Goal: Task Accomplishment & Management: Use online tool/utility

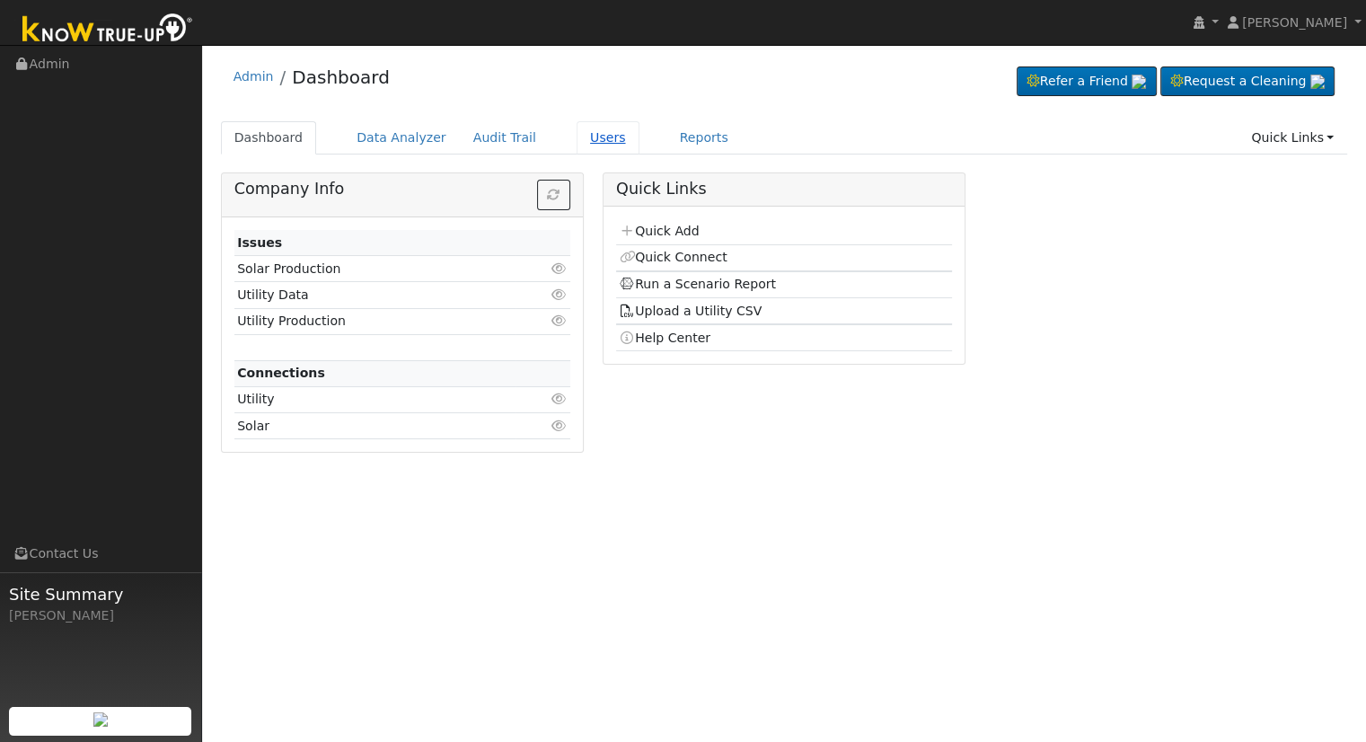
click at [579, 137] on link "Users" at bounding box center [607, 137] width 63 height 33
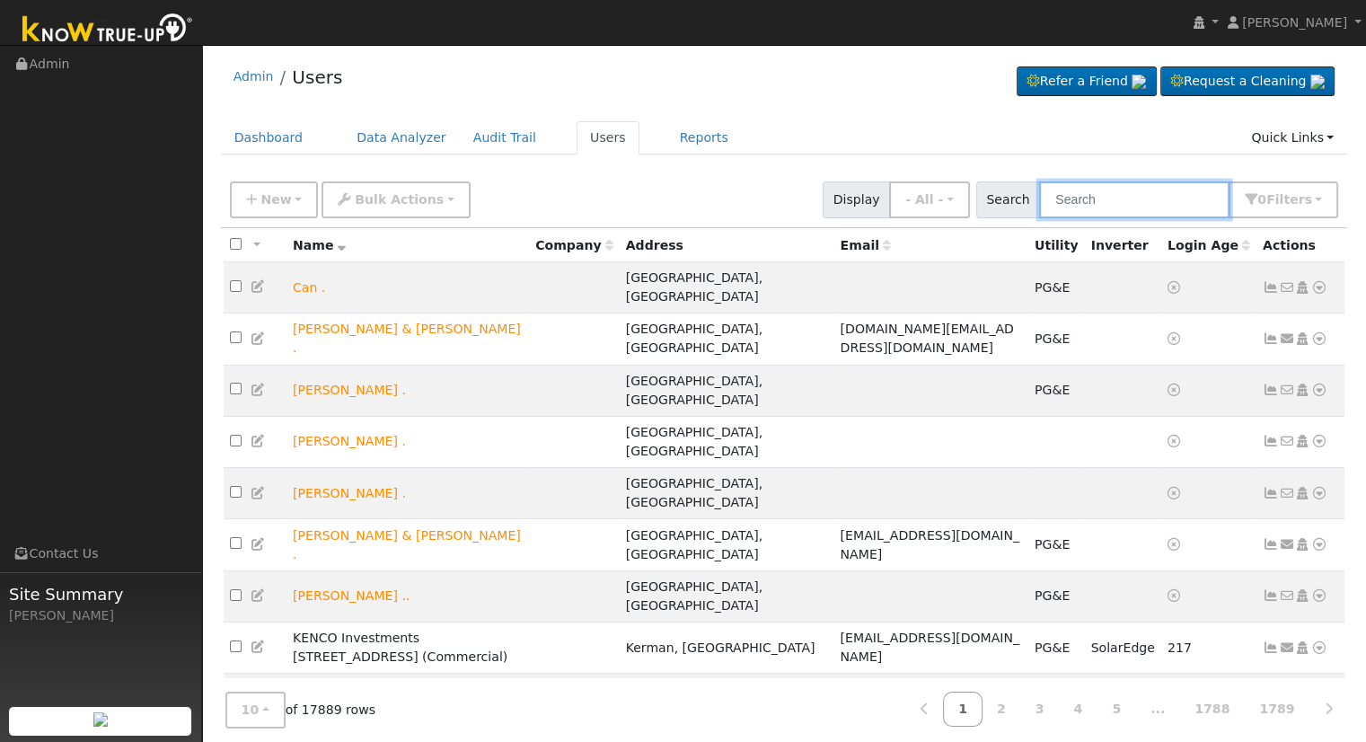
click at [1203, 198] on input "text" at bounding box center [1134, 199] width 190 height 37
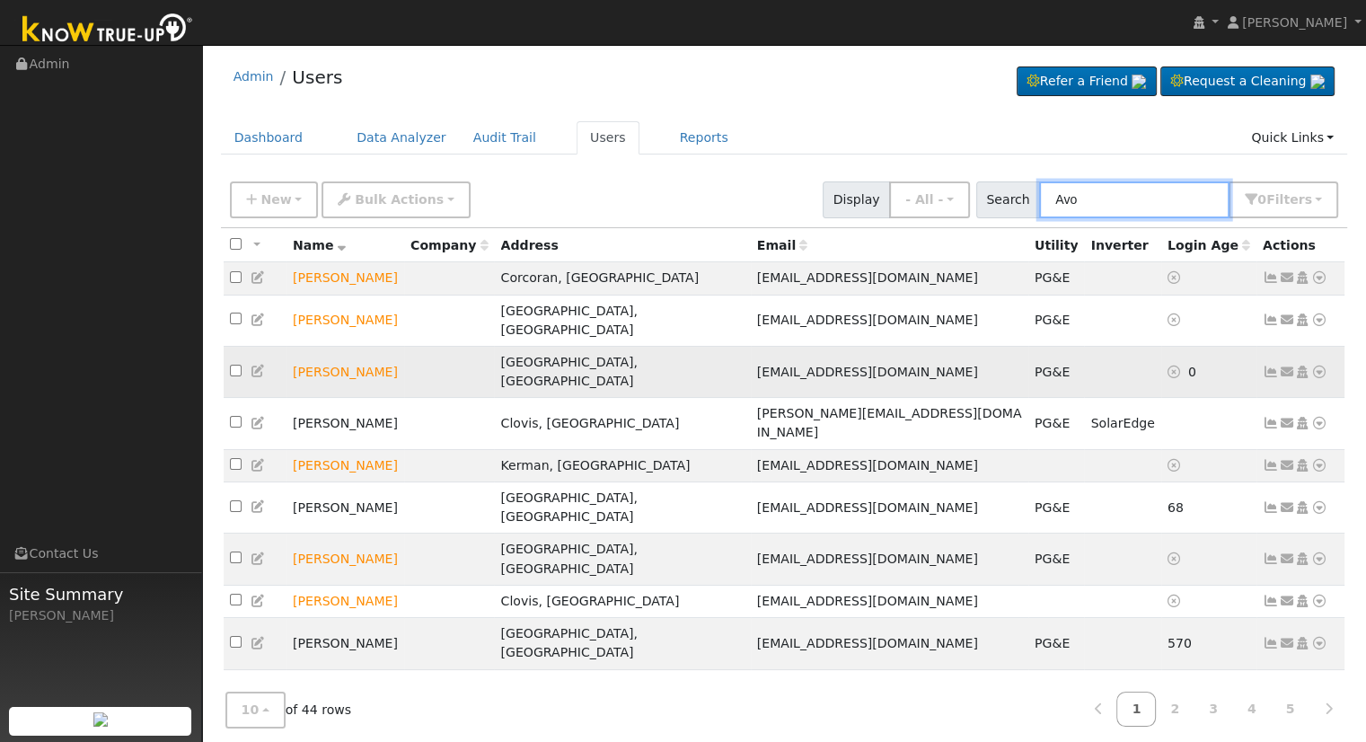
type input "Avo"
click at [1317, 365] on icon at bounding box center [1319, 371] width 16 height 13
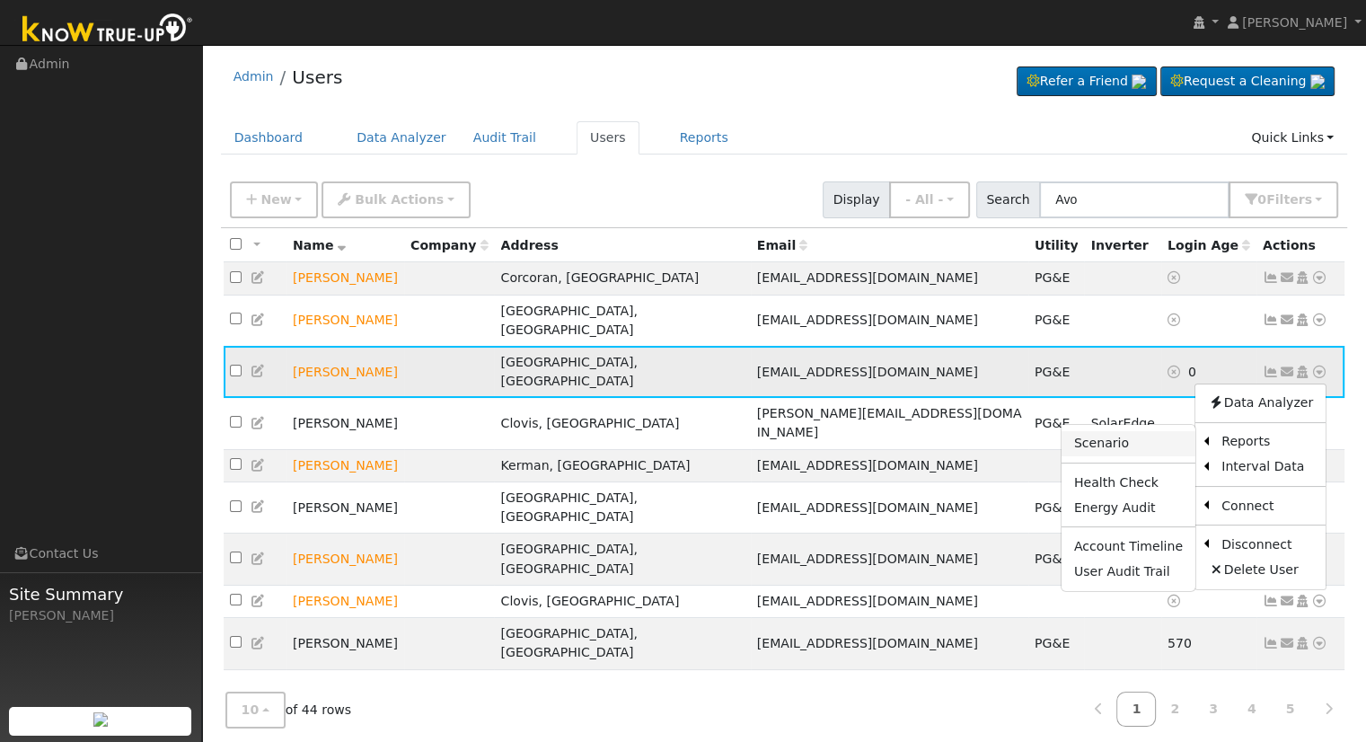
click at [1146, 431] on link "Scenario" at bounding box center [1128, 443] width 134 height 25
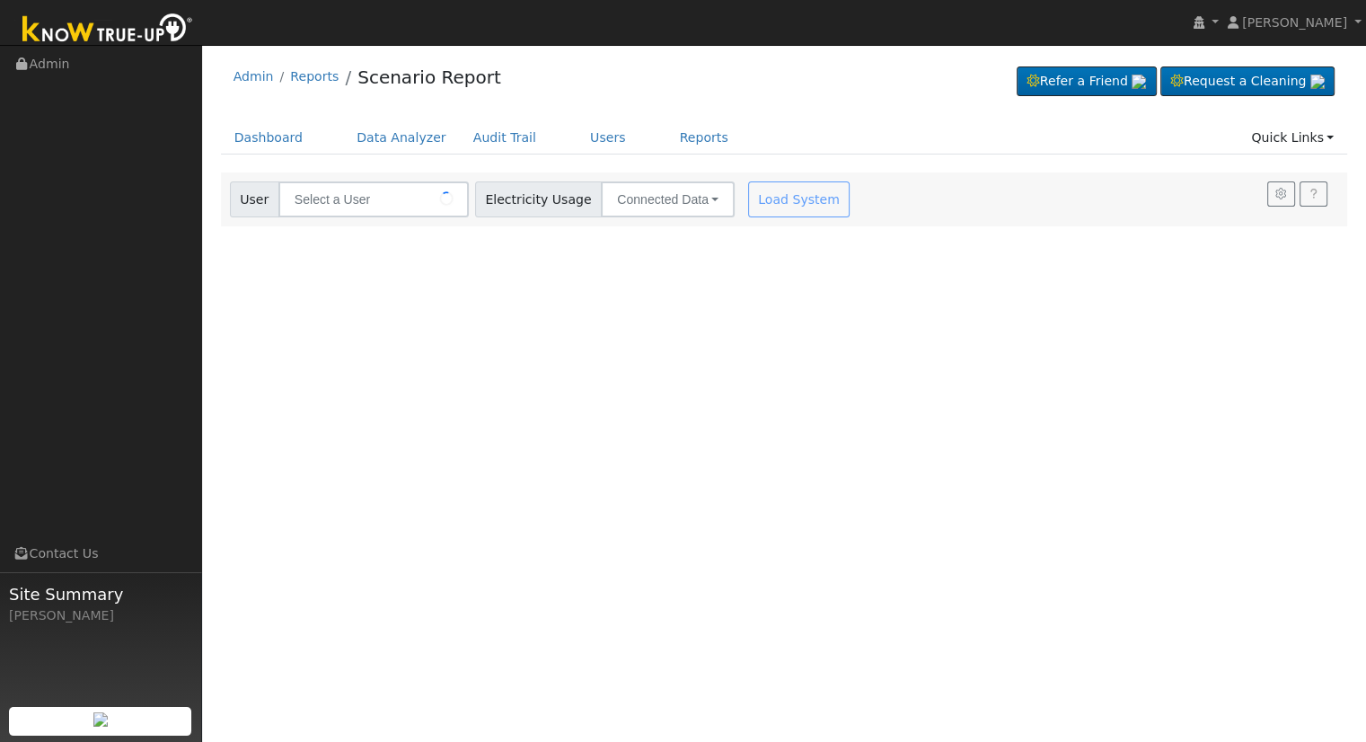
type input "[PERSON_NAME]"
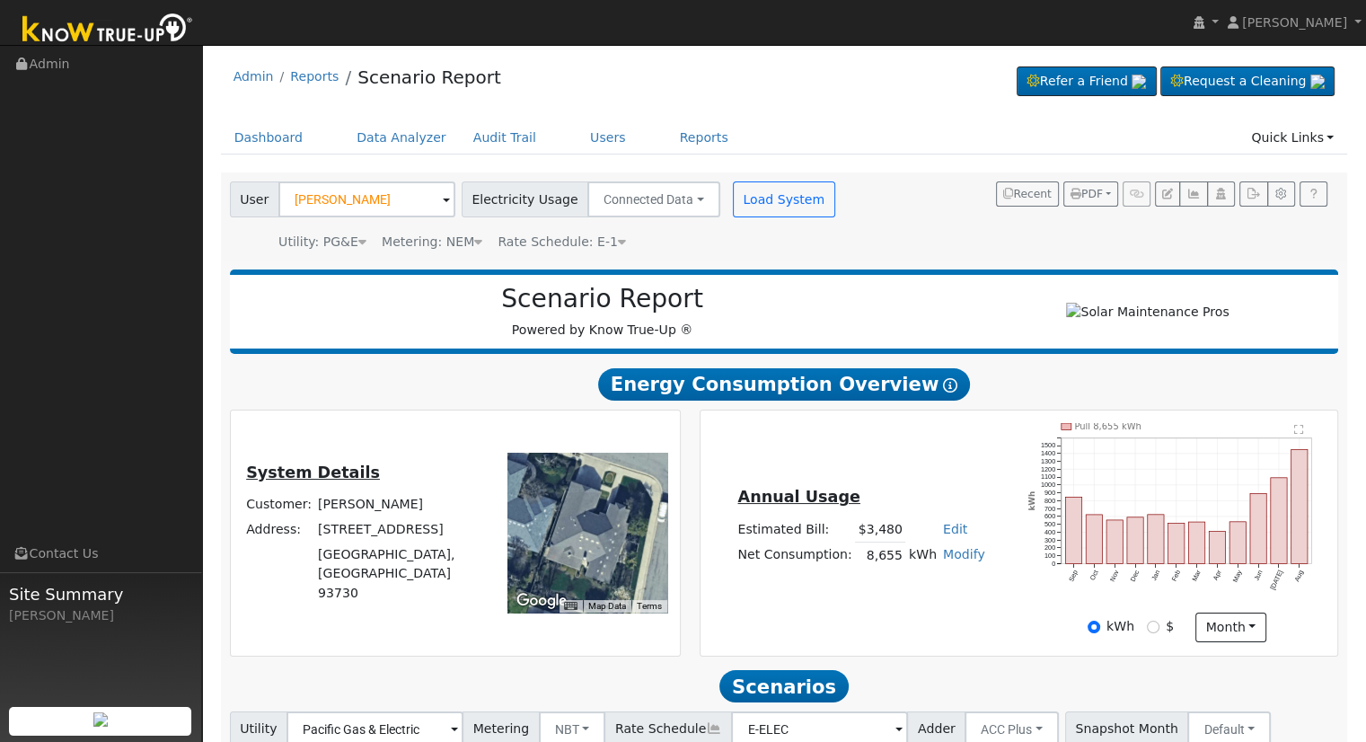
click at [943, 534] on link "Edit" at bounding box center [955, 529] width 24 height 14
type input "3981"
click at [994, 477] on div "Annual Usage Estimated Bill: $3,981 Edit Estimated Bill $ 3981 Annual Net Consu…" at bounding box center [1018, 532] width 631 height 219
click at [987, 614] on div "Annual Usage Estimated Bill: $3,981 Edit Estimated Bill $ 3981 Annual Net Consu…" at bounding box center [1018, 532] width 631 height 219
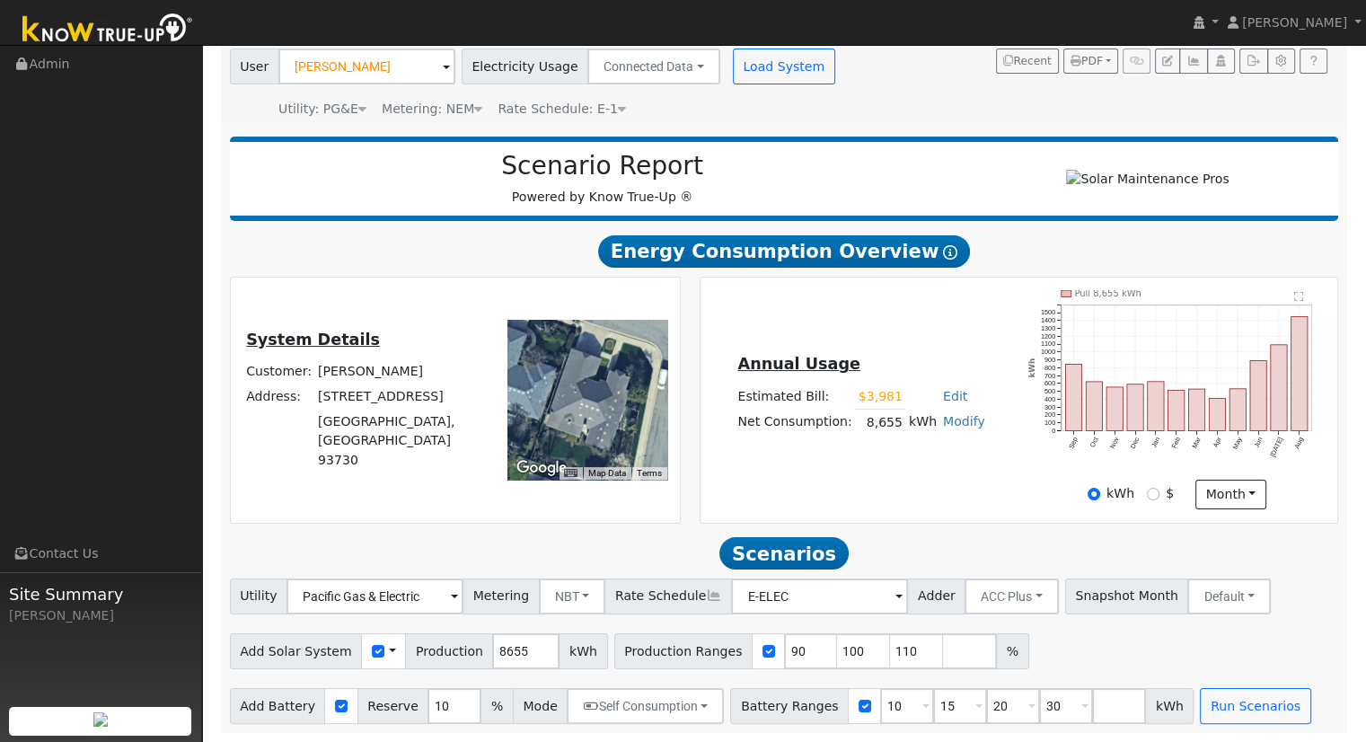
scroll to position [140, 0]
click at [956, 418] on link "Modify" at bounding box center [964, 421] width 42 height 14
click at [949, 441] on link "Add Consumption" at bounding box center [897, 449] width 150 height 25
type input "8655"
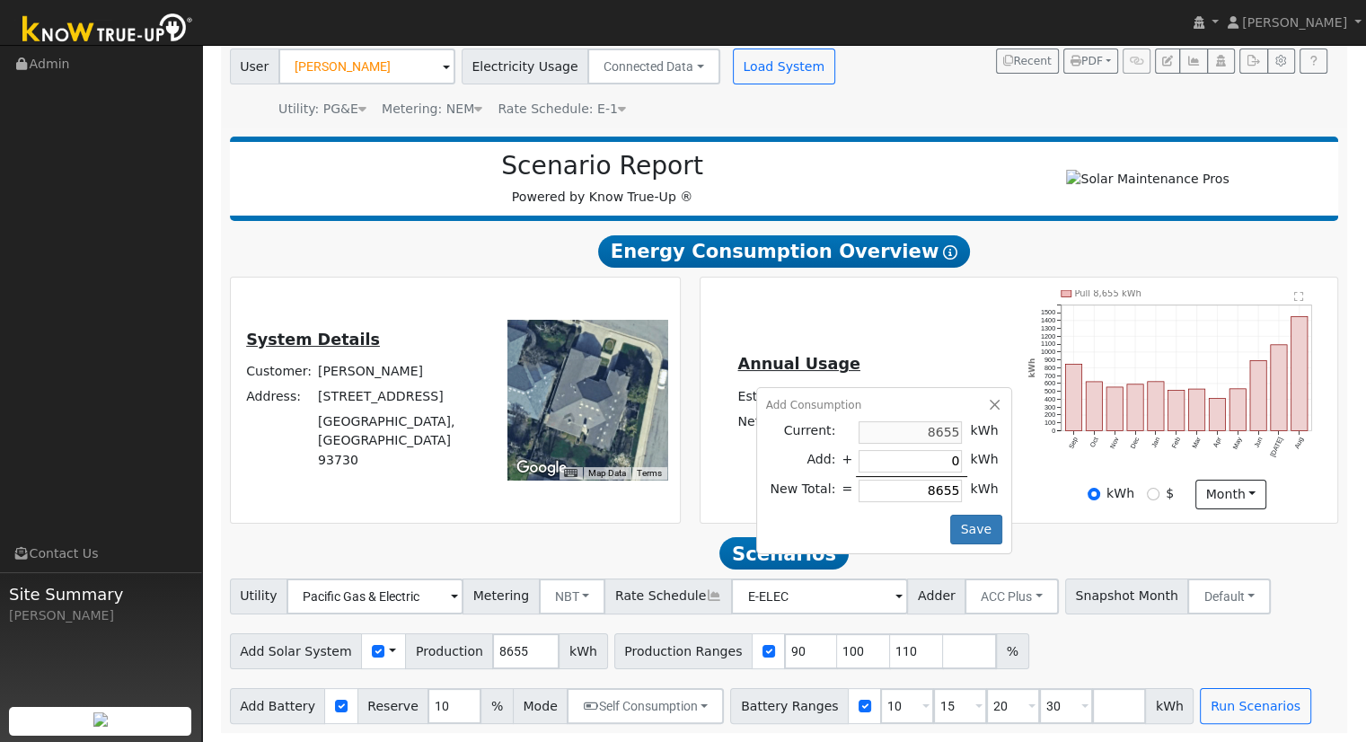
type input "2"
type input "8657"
type input "22"
type input "8677"
type input "225"
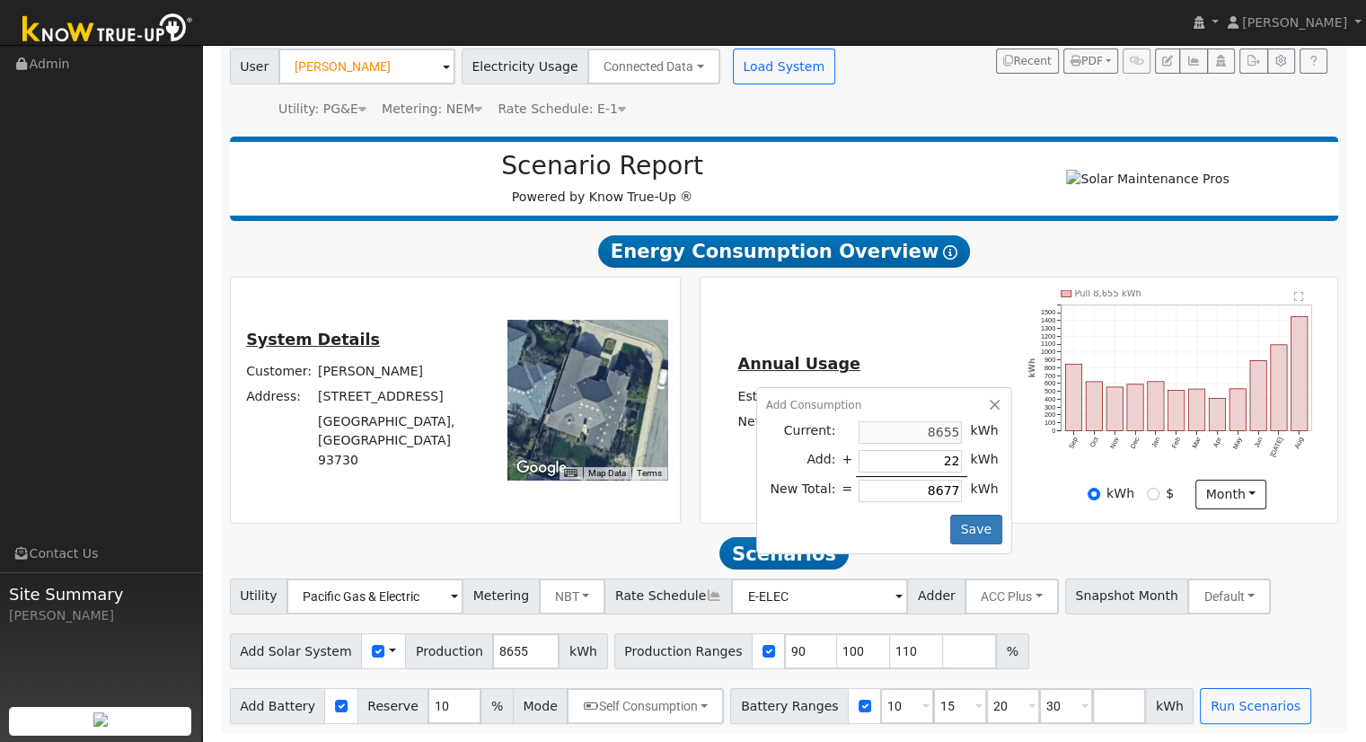
type input "8880"
type input "2250"
type input "10905"
type input "2250"
click at [966, 524] on button "Save" at bounding box center [976, 530] width 52 height 31
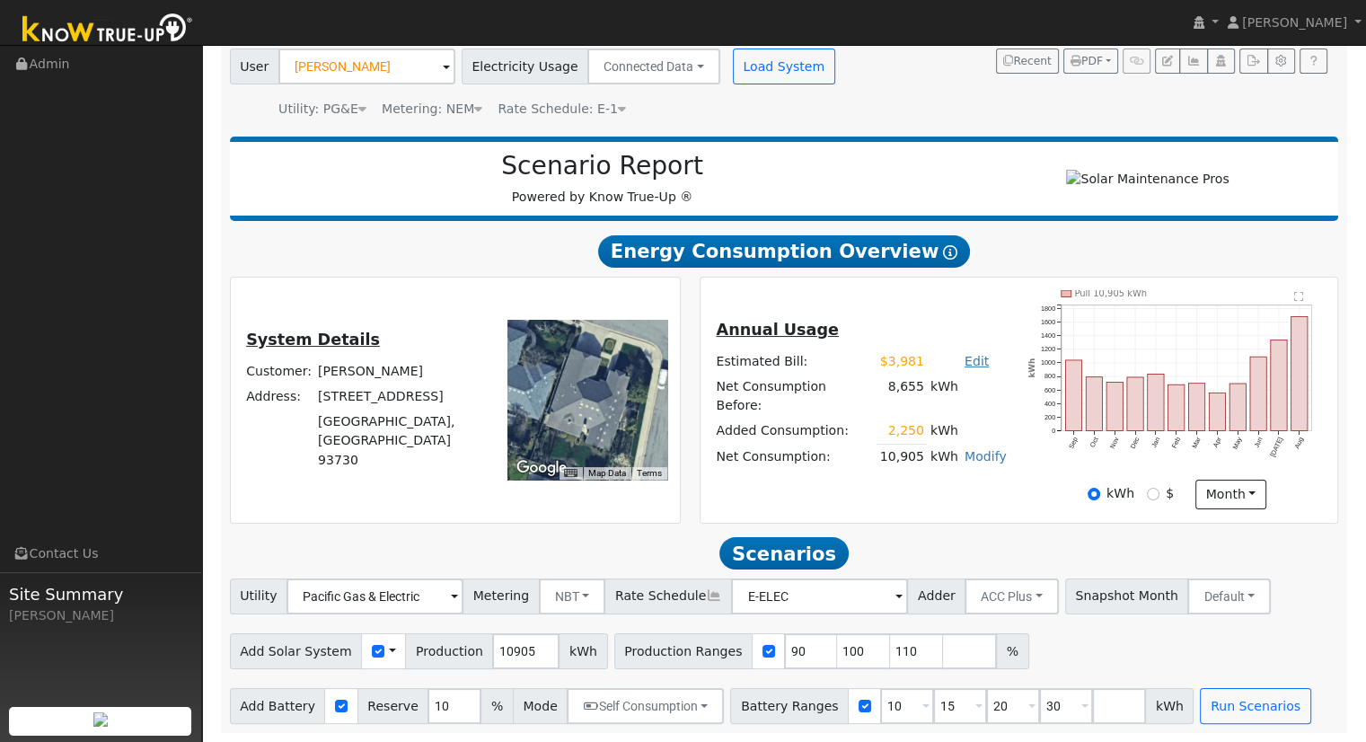
click at [964, 366] on link "Edit" at bounding box center [976, 361] width 24 height 14
type input "5016"
click at [952, 522] on div "Scenario Report Powered by Know True-Up ® Energy Consumption Overview Show Help…" at bounding box center [784, 430] width 1127 height 605
click at [890, 648] on input "110" at bounding box center [917, 651] width 54 height 36
type input "1"
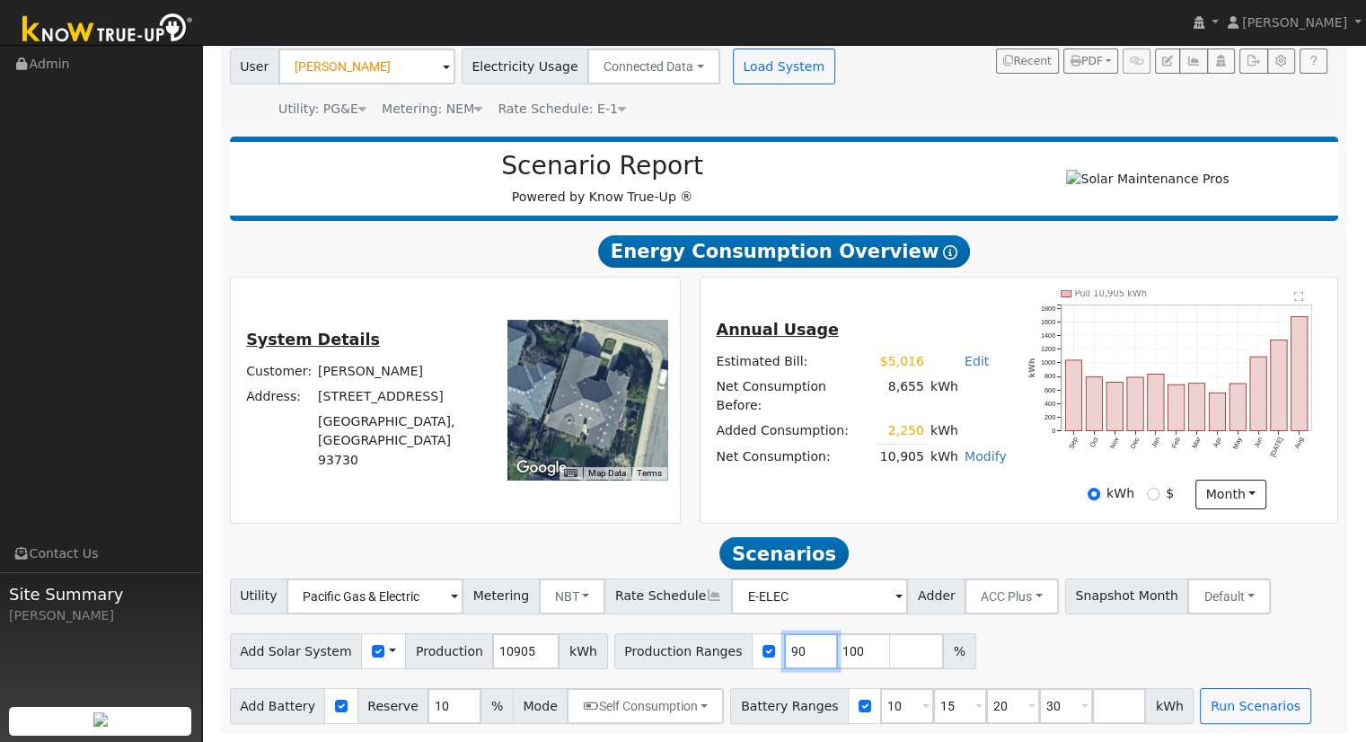
type input "100"
type input "1"
type input "131.049977"
click at [1039, 705] on input "30" at bounding box center [1066, 706] width 54 height 36
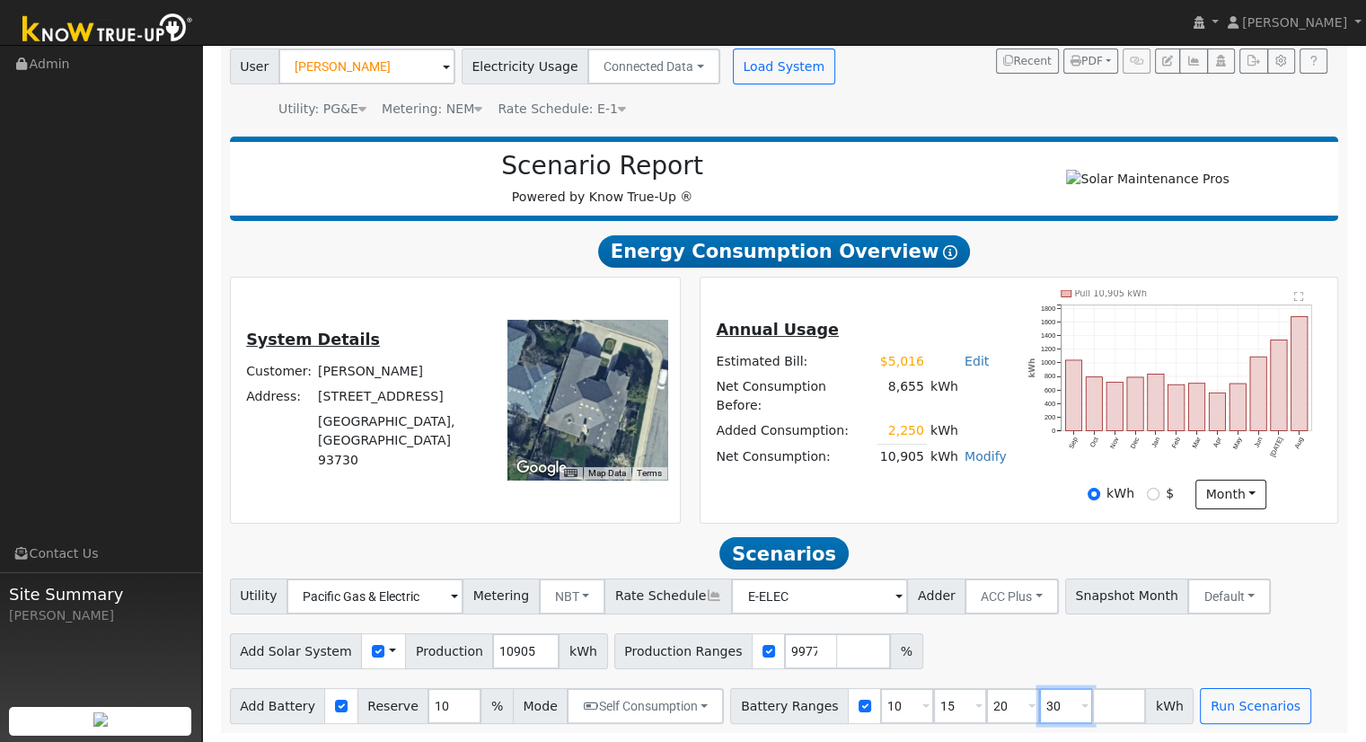
scroll to position [0, 0]
click at [977, 374] on td "Edit Estimated Bill $ 5016 Annual" at bounding box center [985, 360] width 48 height 25
click at [1039, 705] on input "30" at bounding box center [1066, 706] width 54 height 36
click at [1039, 700] on input "30" at bounding box center [1066, 706] width 54 height 36
type input "3"
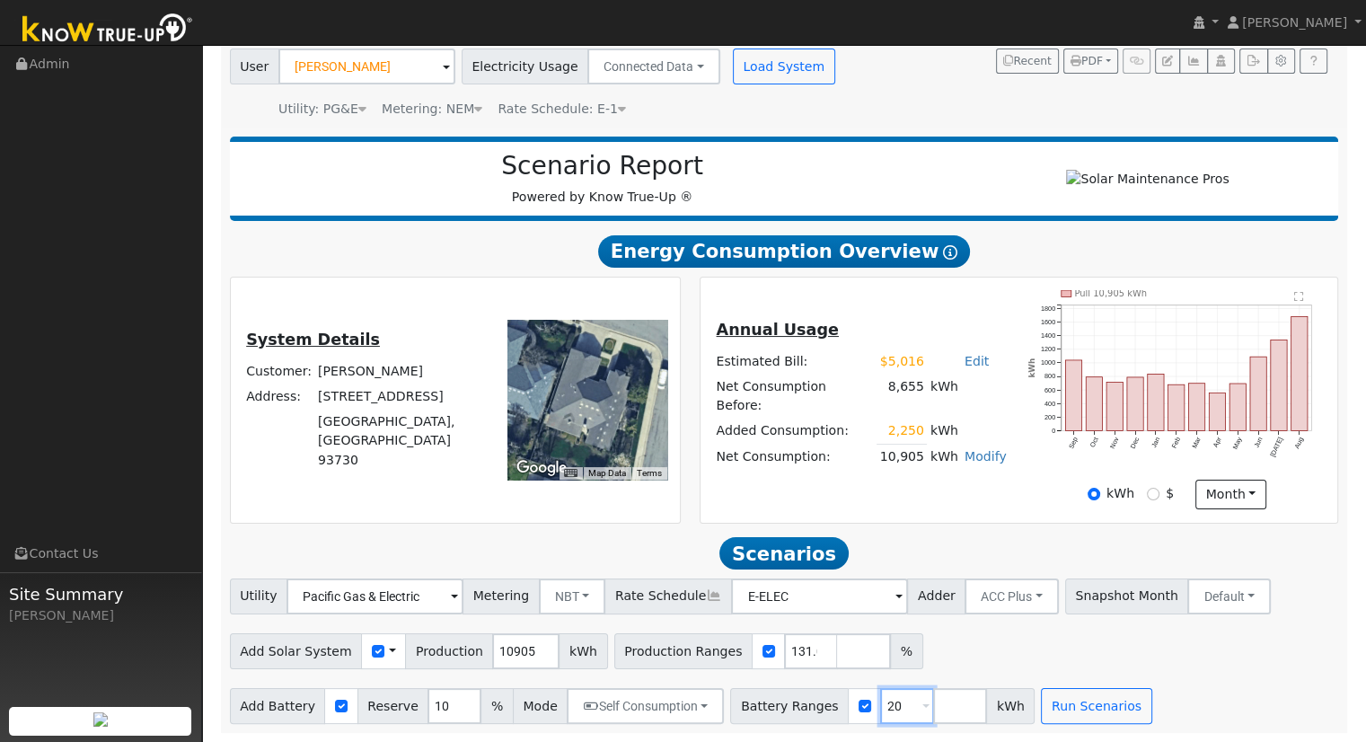
type input "20"
click at [1051, 699] on button "Run Scenarios" at bounding box center [1096, 706] width 110 height 36
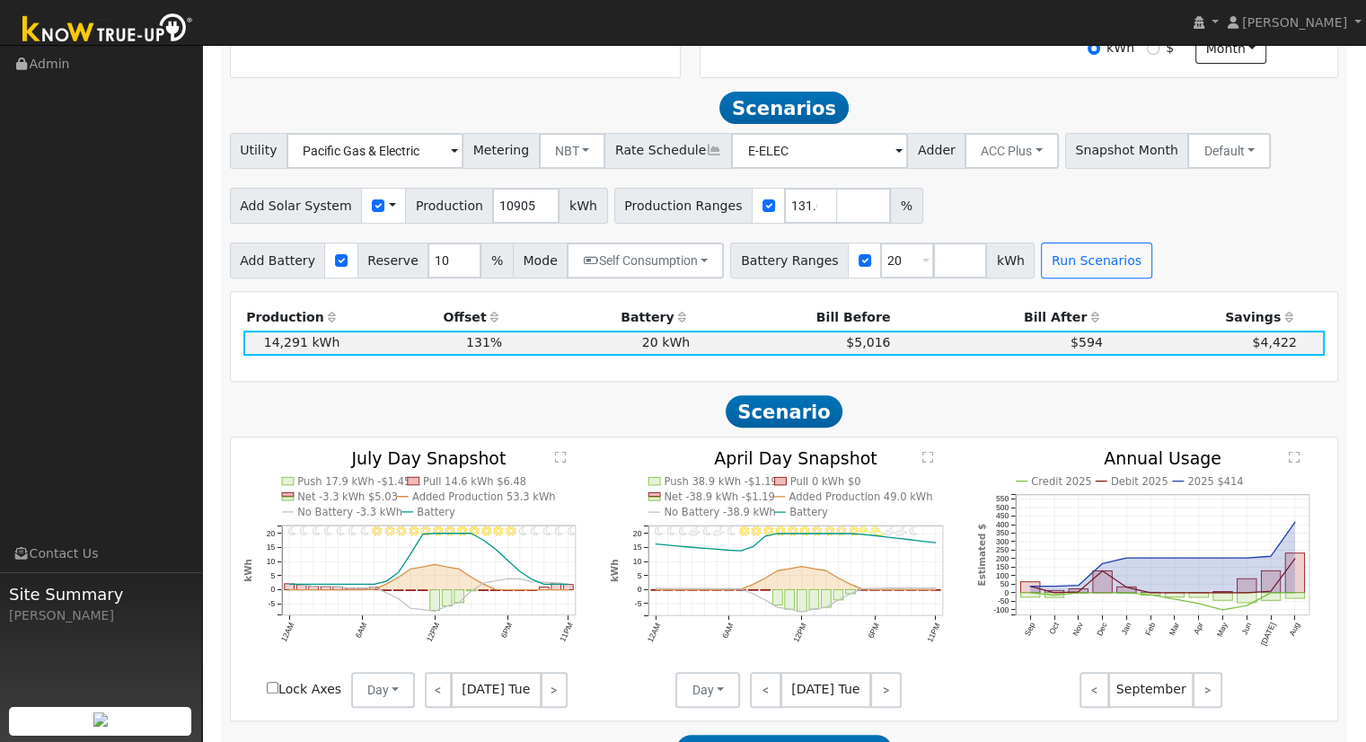
scroll to position [621, 0]
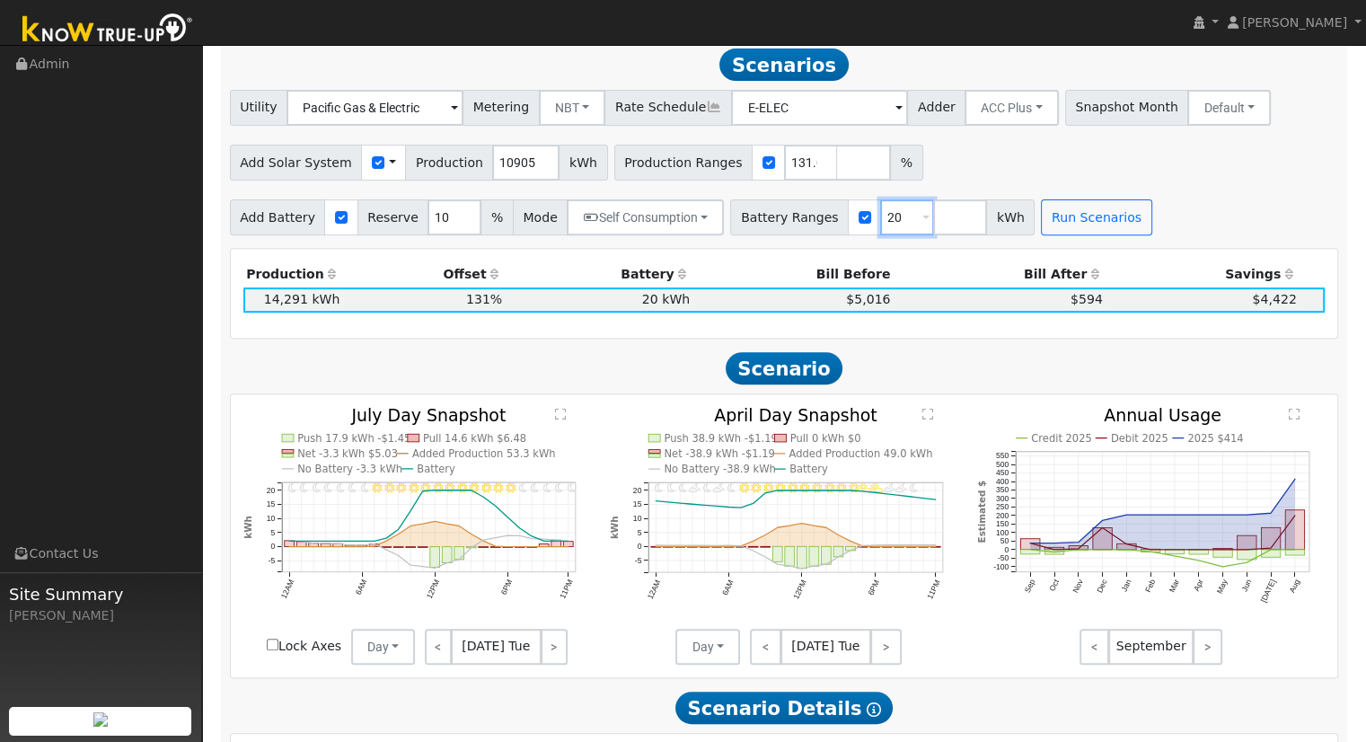
click at [880, 224] on input "20" at bounding box center [907, 217] width 54 height 36
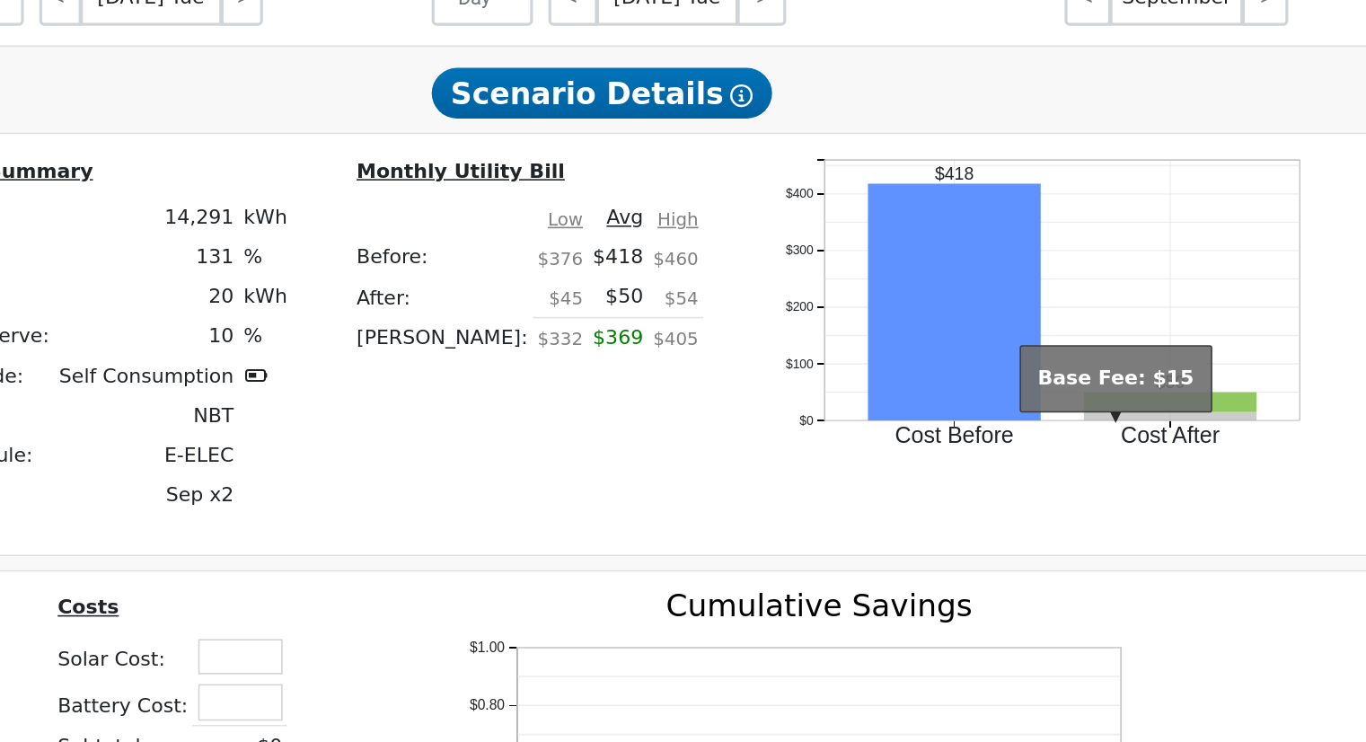
scroll to position [1160, 0]
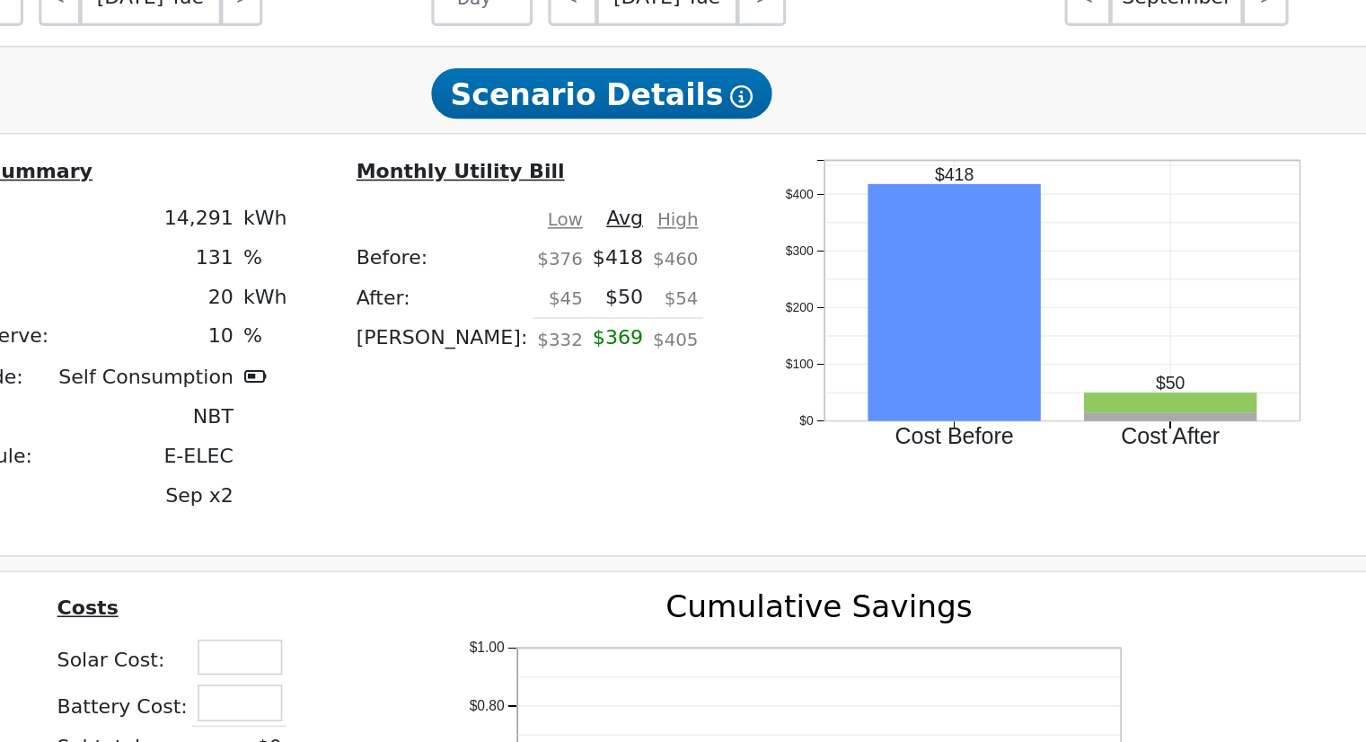
click at [1232, 342] on div "Scenario Summary Production: 14,291 kWh Offset: 131 % Battery: 20 kWh Battery R…" at bounding box center [784, 328] width 1120 height 242
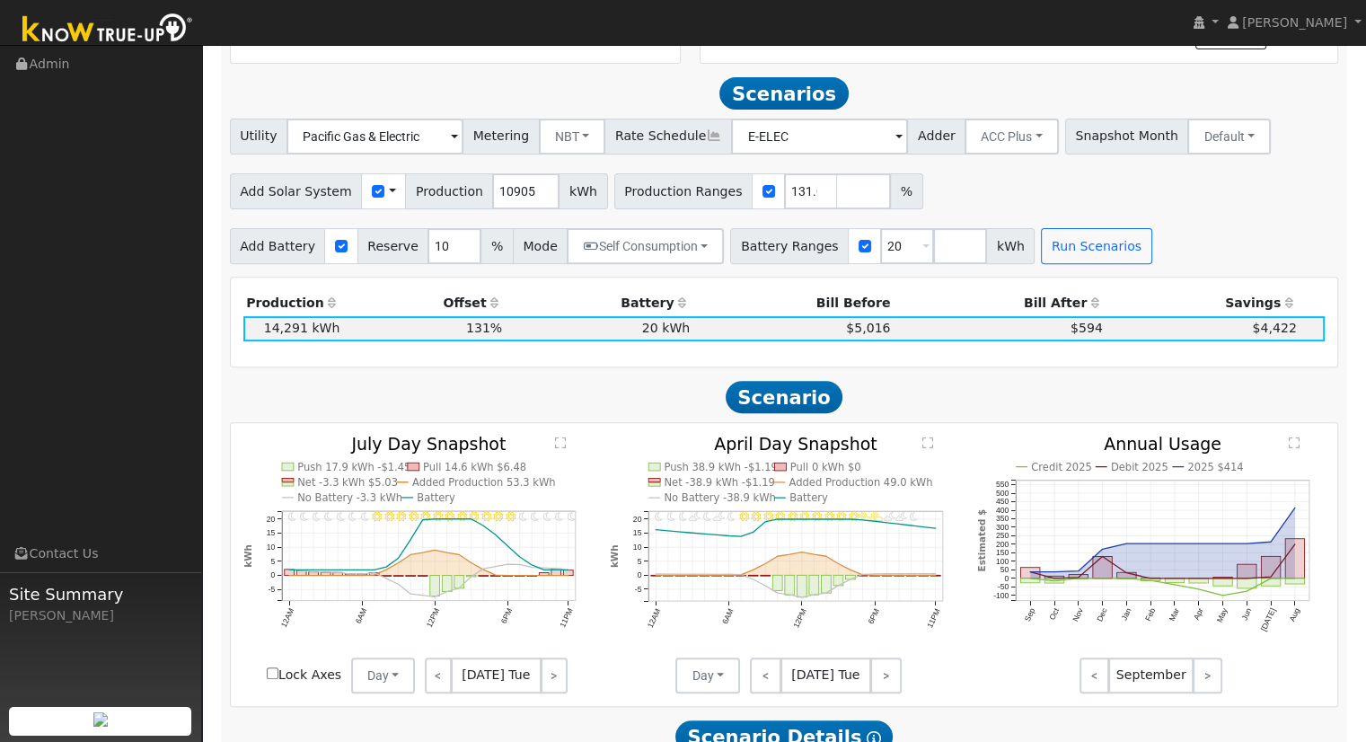
scroll to position [578, 0]
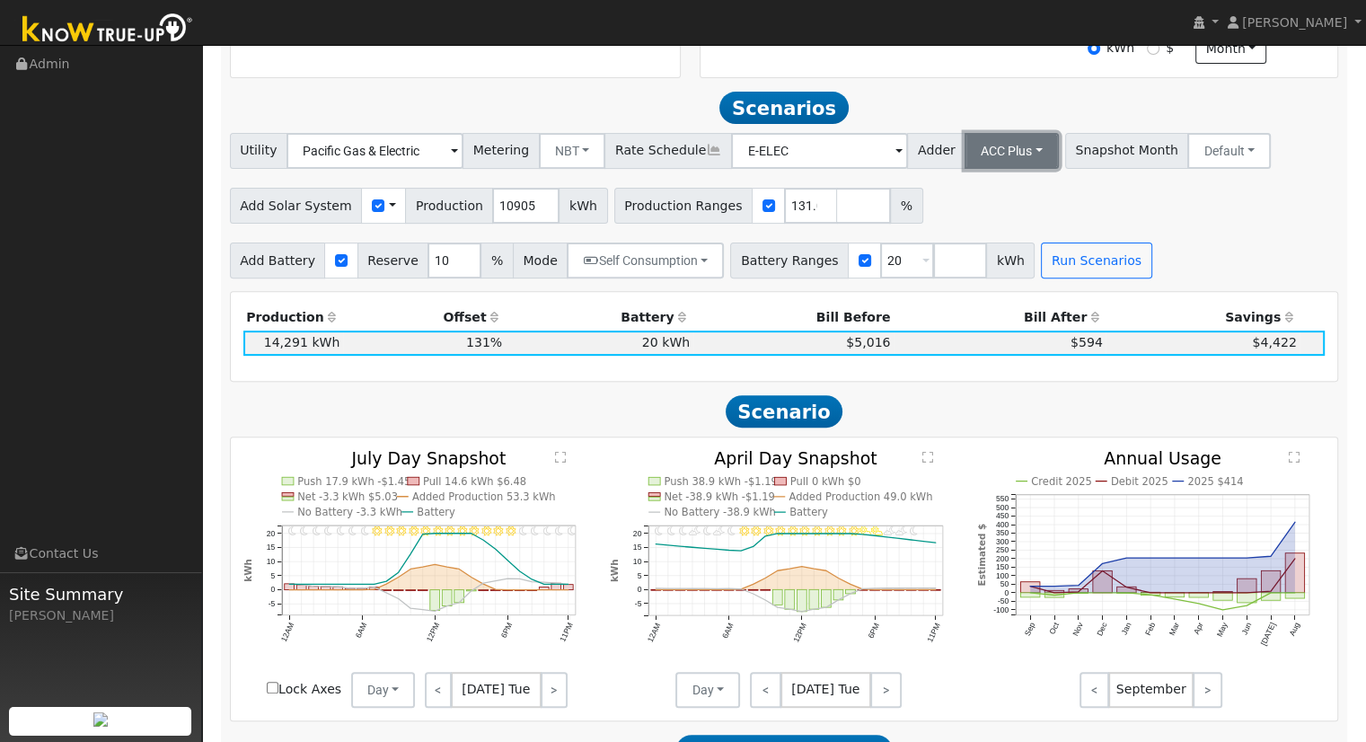
click at [972, 153] on button "ACC Plus" at bounding box center [1011, 151] width 94 height 36
click at [996, 244] on link "SB-535" at bounding box center [991, 240] width 125 height 25
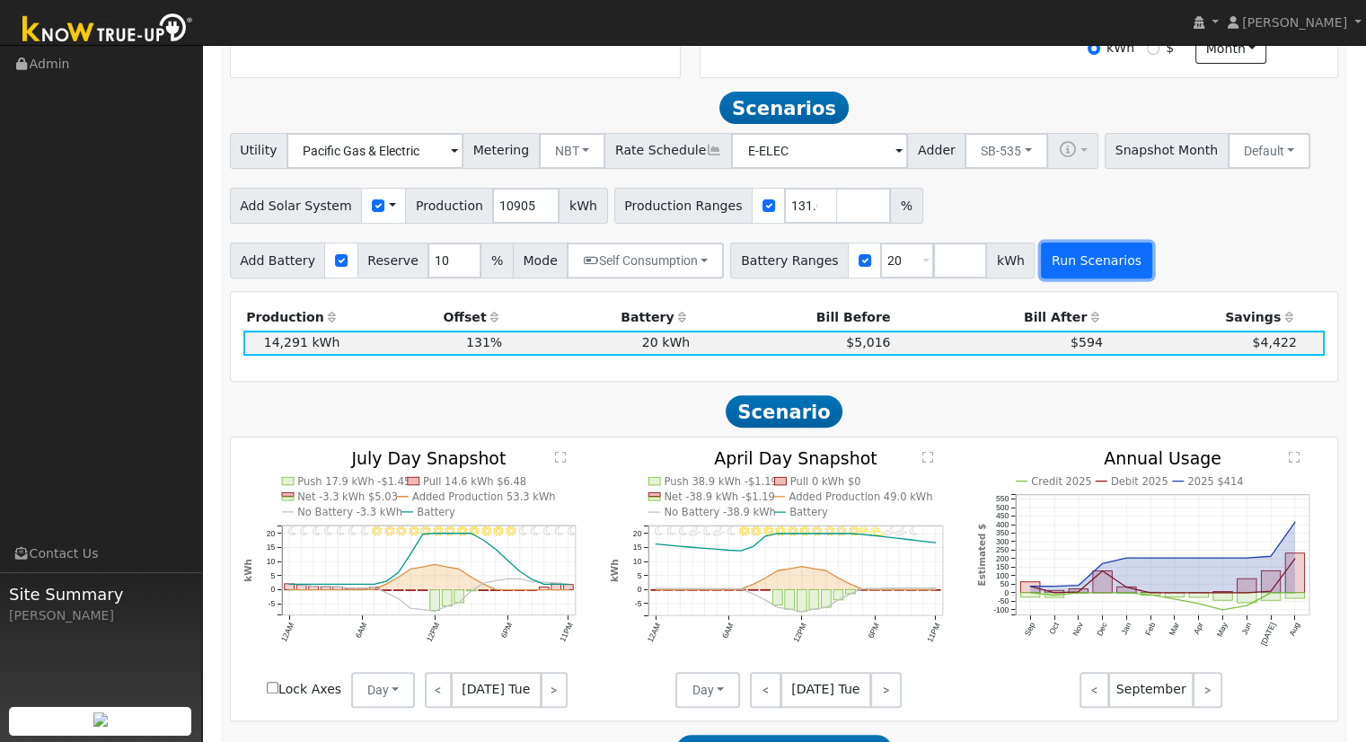
click at [1049, 256] on button "Run Scenarios" at bounding box center [1096, 260] width 110 height 36
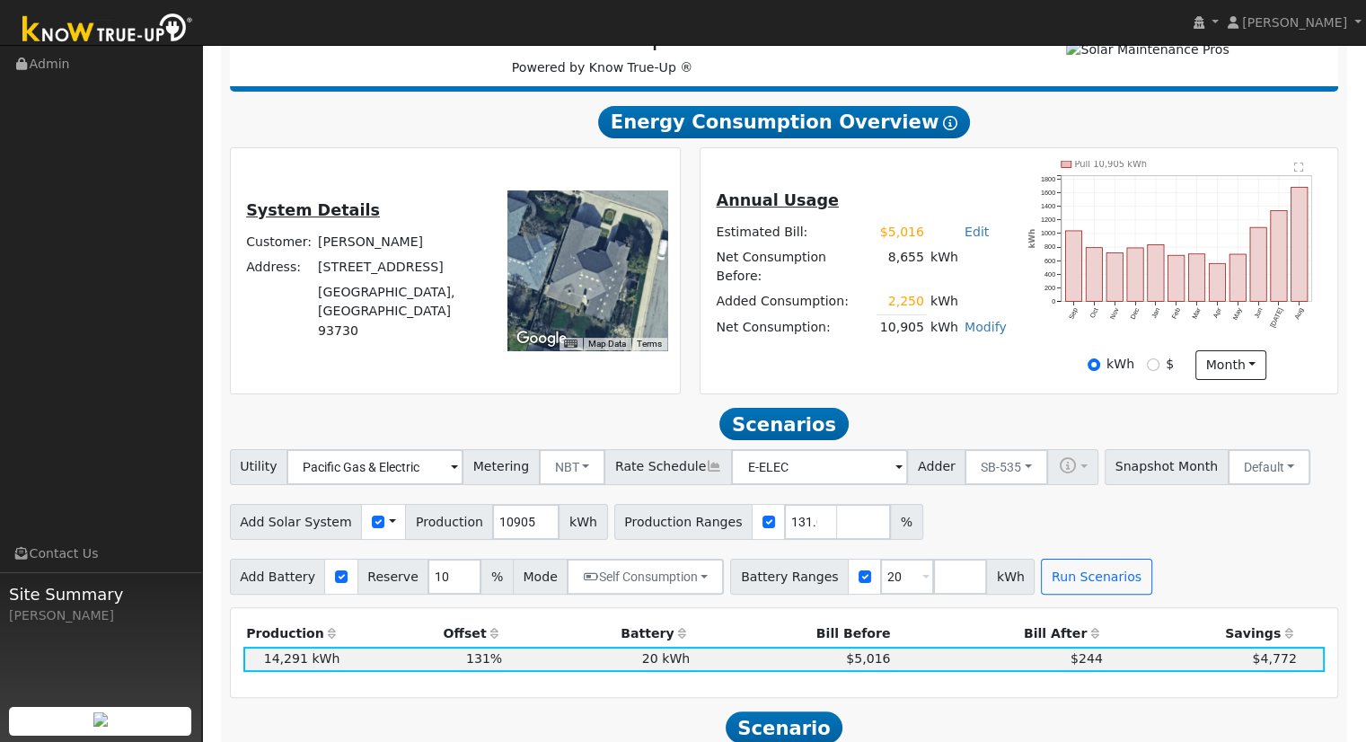
scroll to position [0, 0]
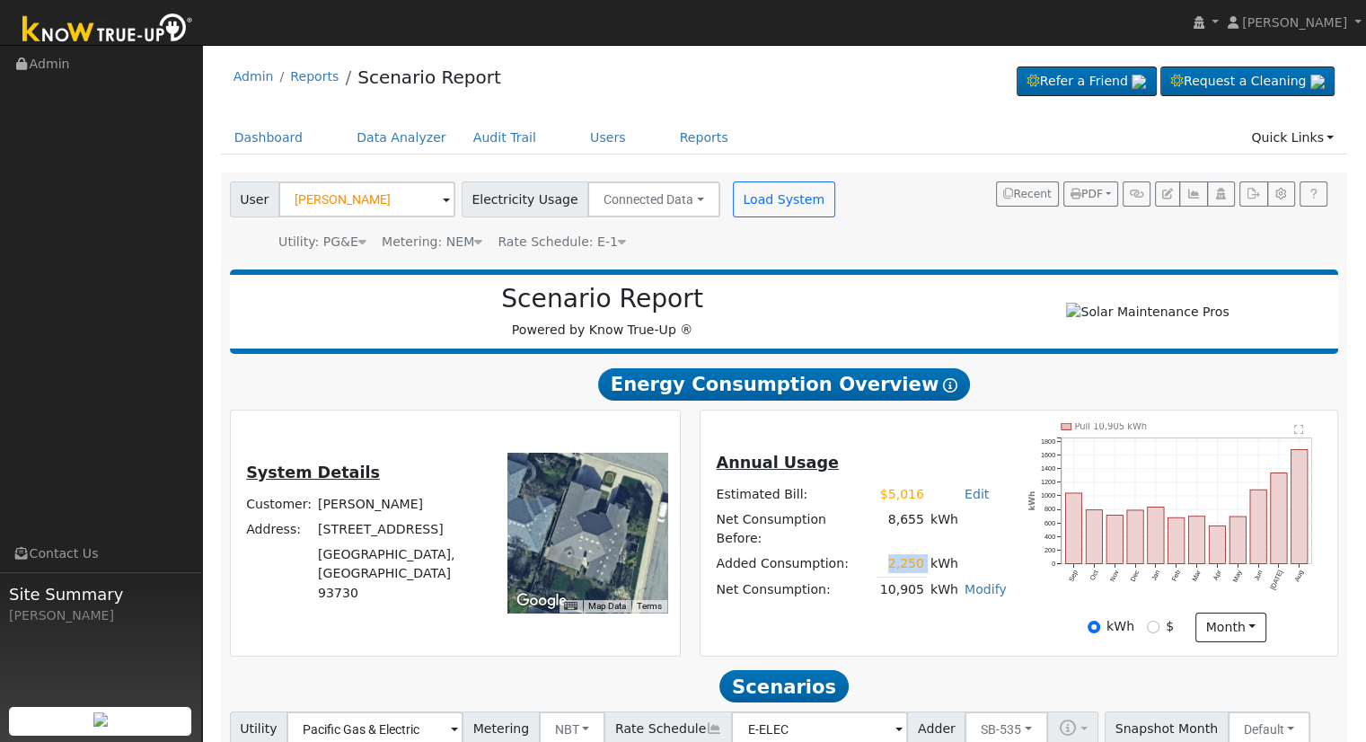
drag, startPoint x: 884, startPoint y: 557, endPoint x: 921, endPoint y: 556, distance: 37.7
click at [921, 556] on tr "Added Consumption: 2,250 kWh" at bounding box center [861, 564] width 296 height 26
click at [927, 586] on td "kWh" at bounding box center [944, 589] width 34 height 26
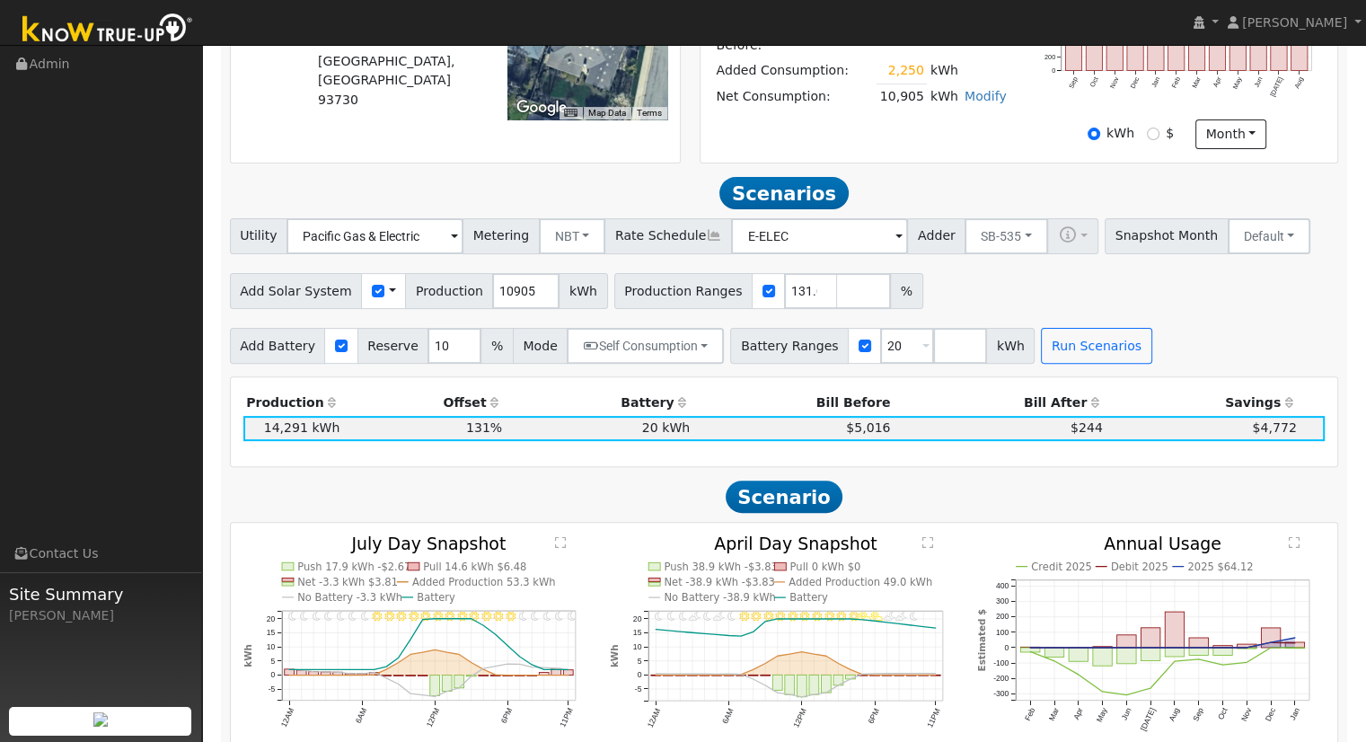
scroll to position [539, 0]
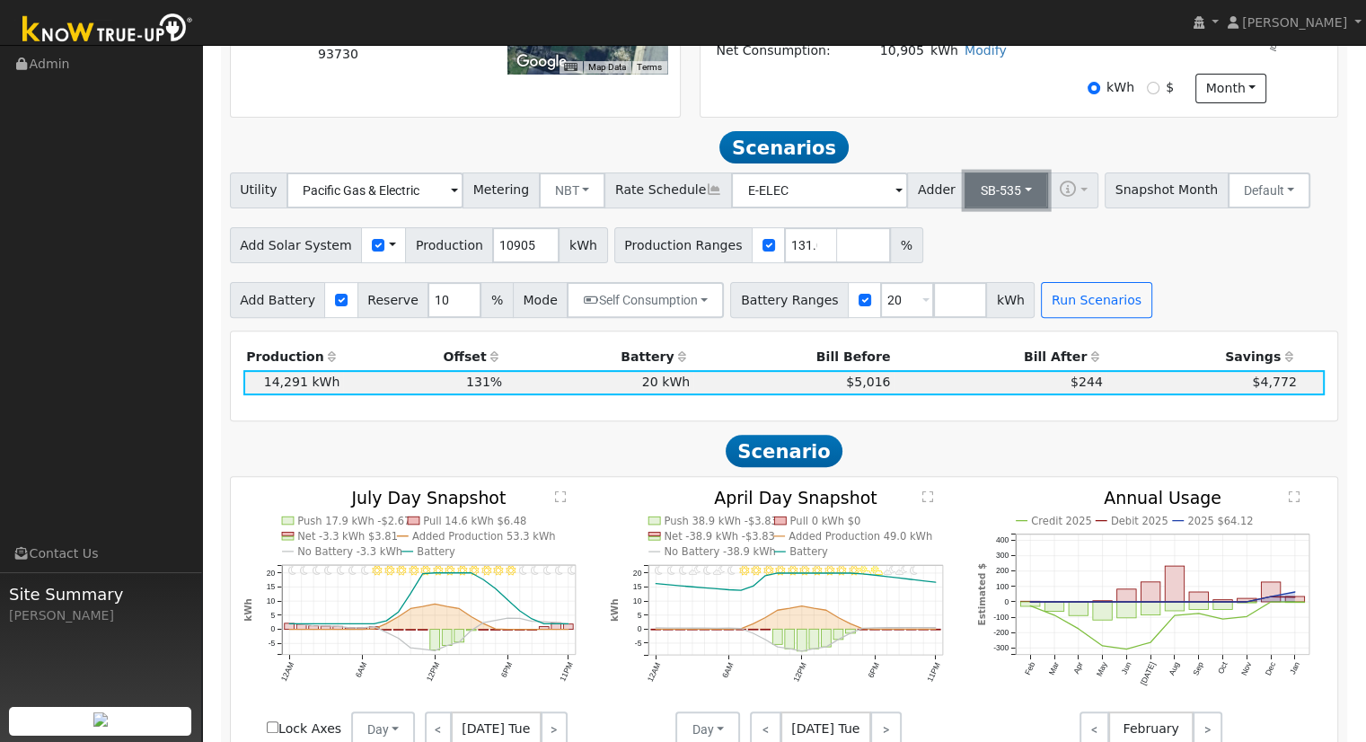
click at [977, 196] on button "SB-535" at bounding box center [1006, 190] width 84 height 36
click at [1095, 259] on div "Add Solar System Use CSV Data Production 10905 kWh Production Ranges 131.049977…" at bounding box center [783, 242] width 1115 height 42
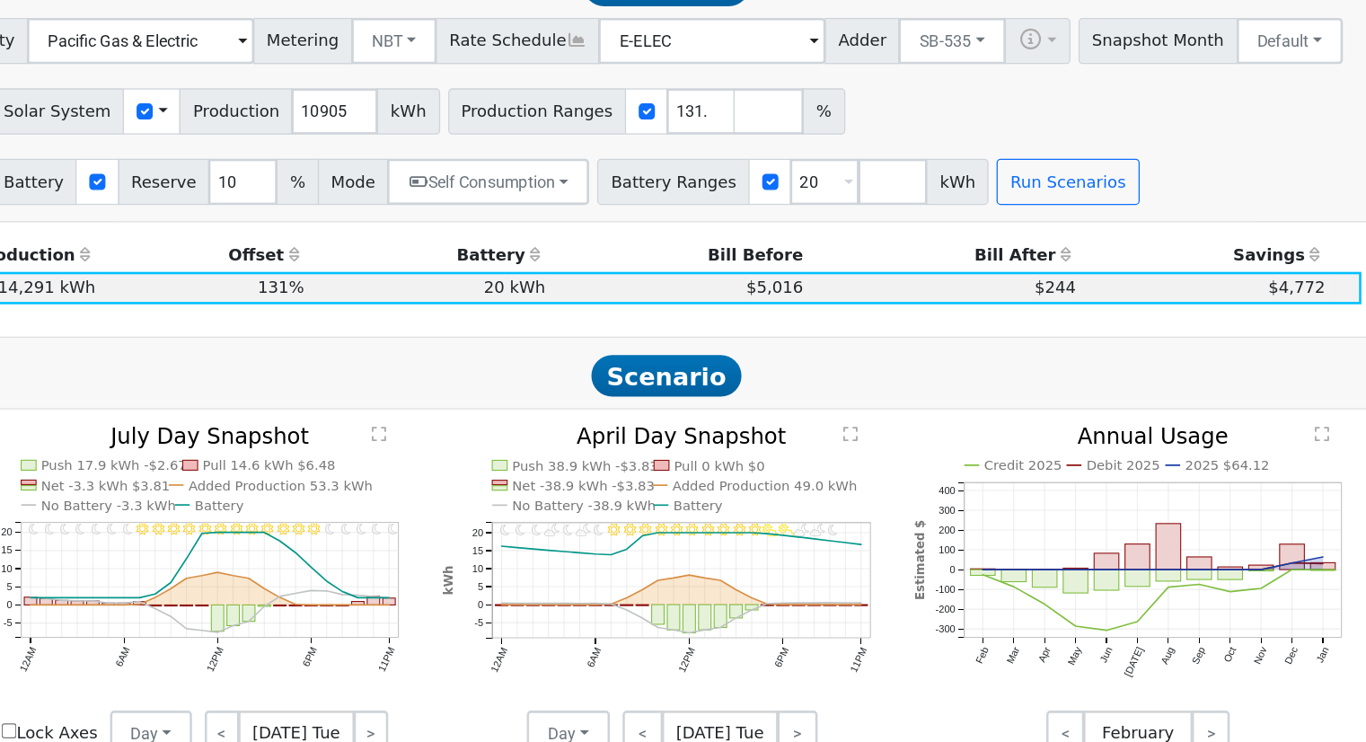
scroll to position [550, 0]
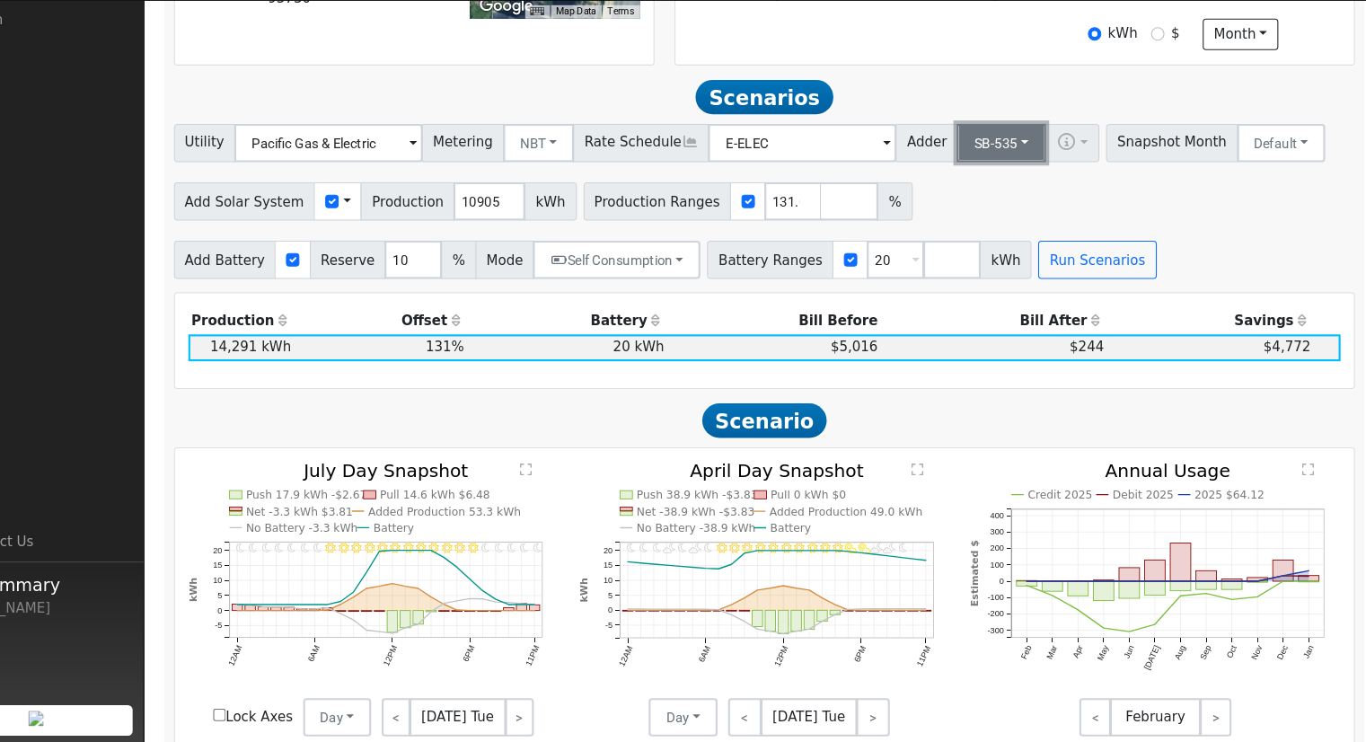
click at [981, 190] on button "SB-535" at bounding box center [1006, 180] width 84 height 36
click at [999, 251] on link "ACC Plus" at bounding box center [991, 244] width 125 height 25
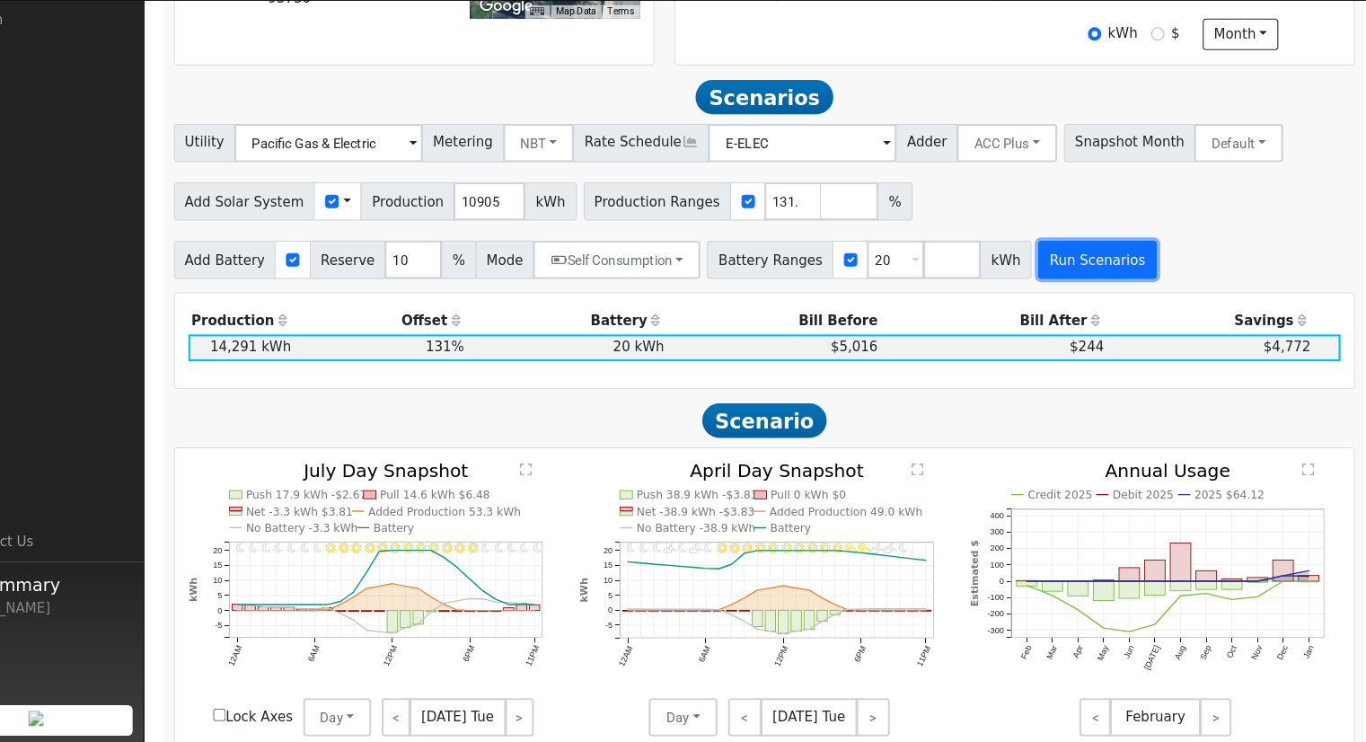
click at [1069, 288] on button "Run Scenarios" at bounding box center [1096, 289] width 110 height 36
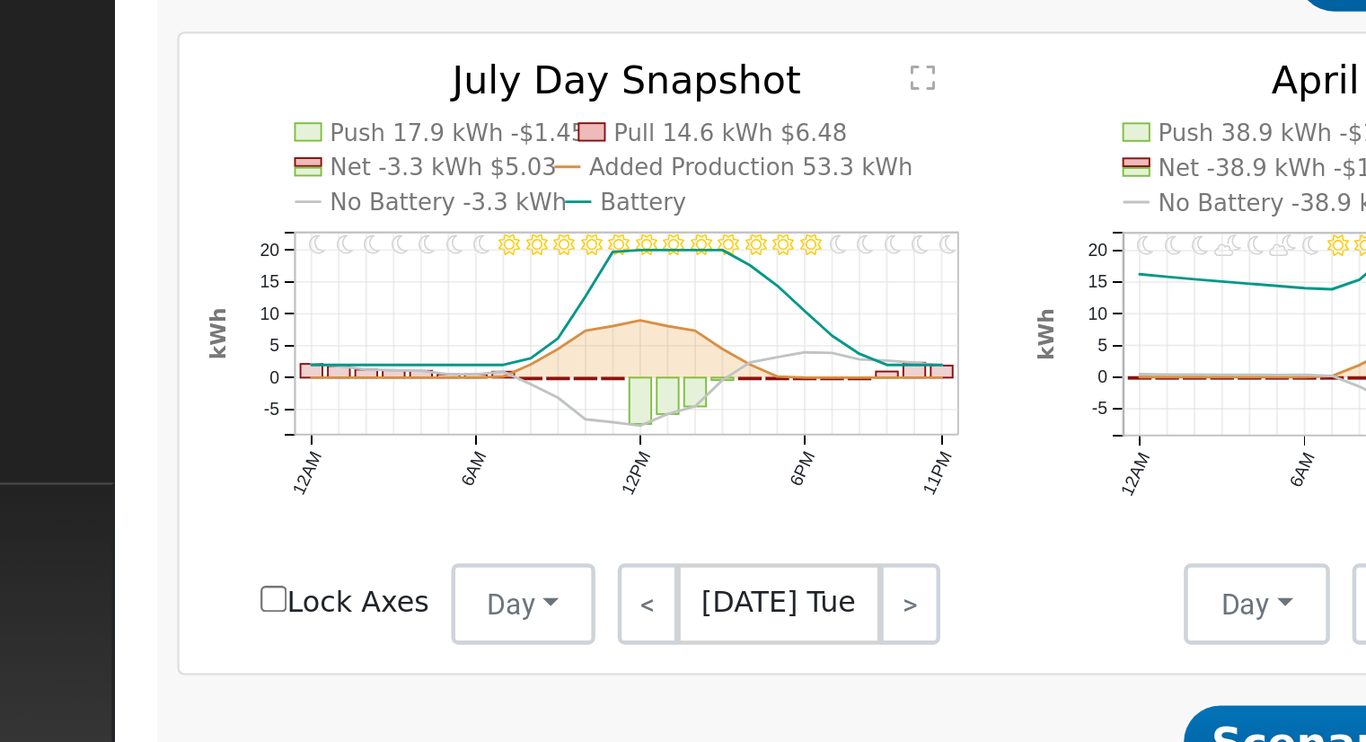
scroll to position [643, 0]
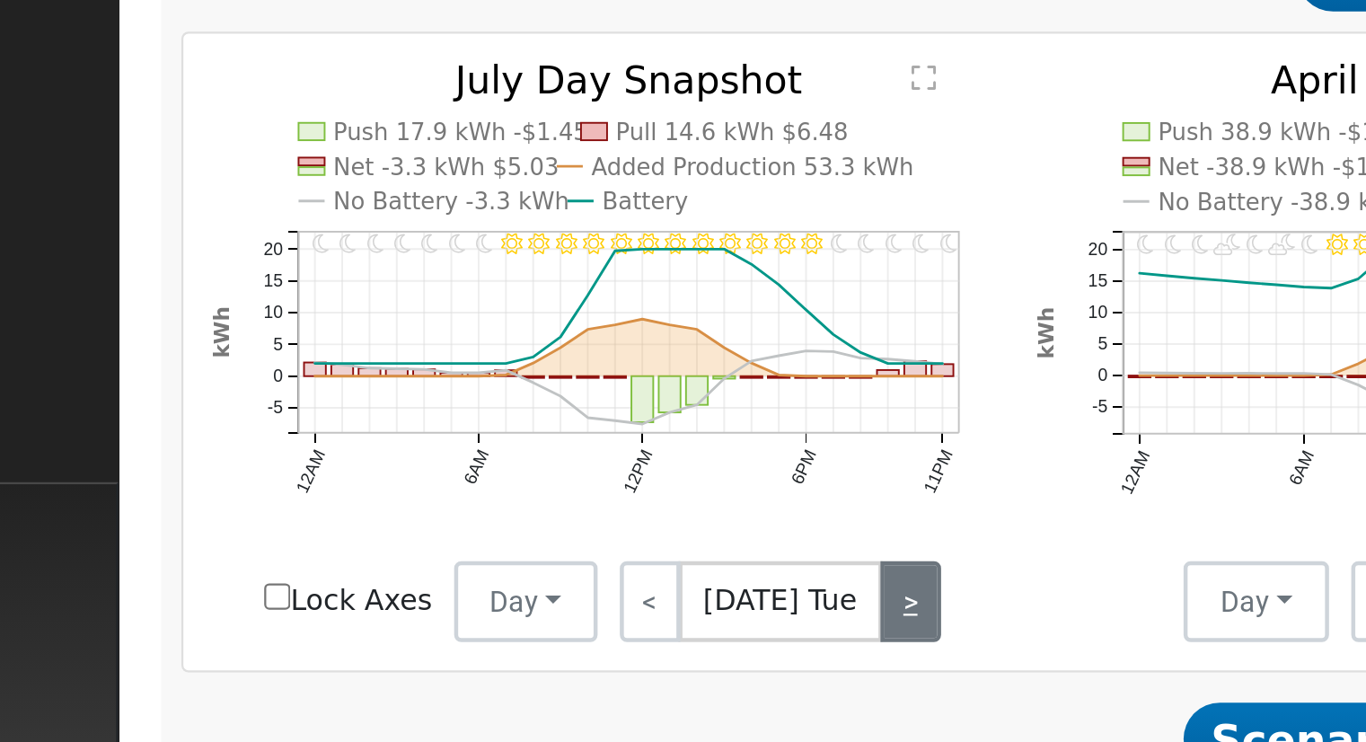
click at [551, 637] on link ">" at bounding box center [554, 625] width 27 height 36
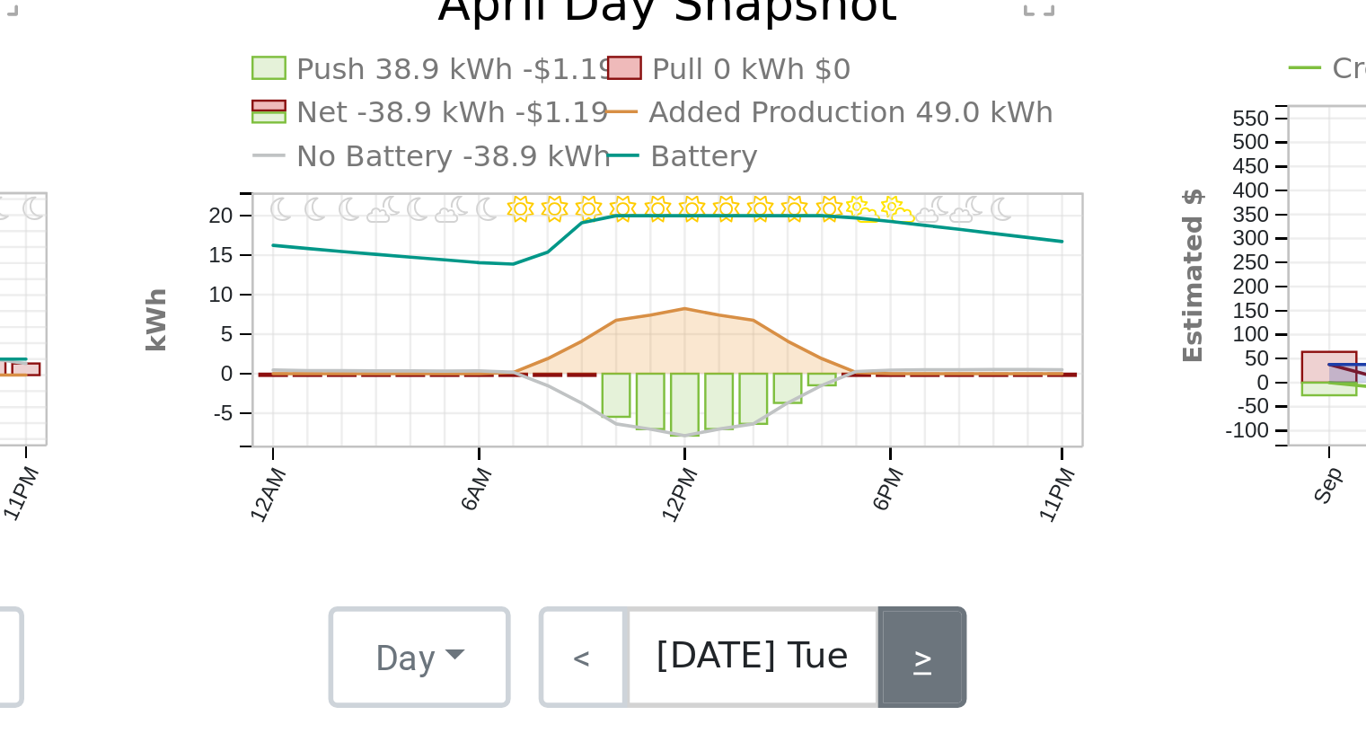
click at [875, 629] on link ">" at bounding box center [885, 625] width 31 height 36
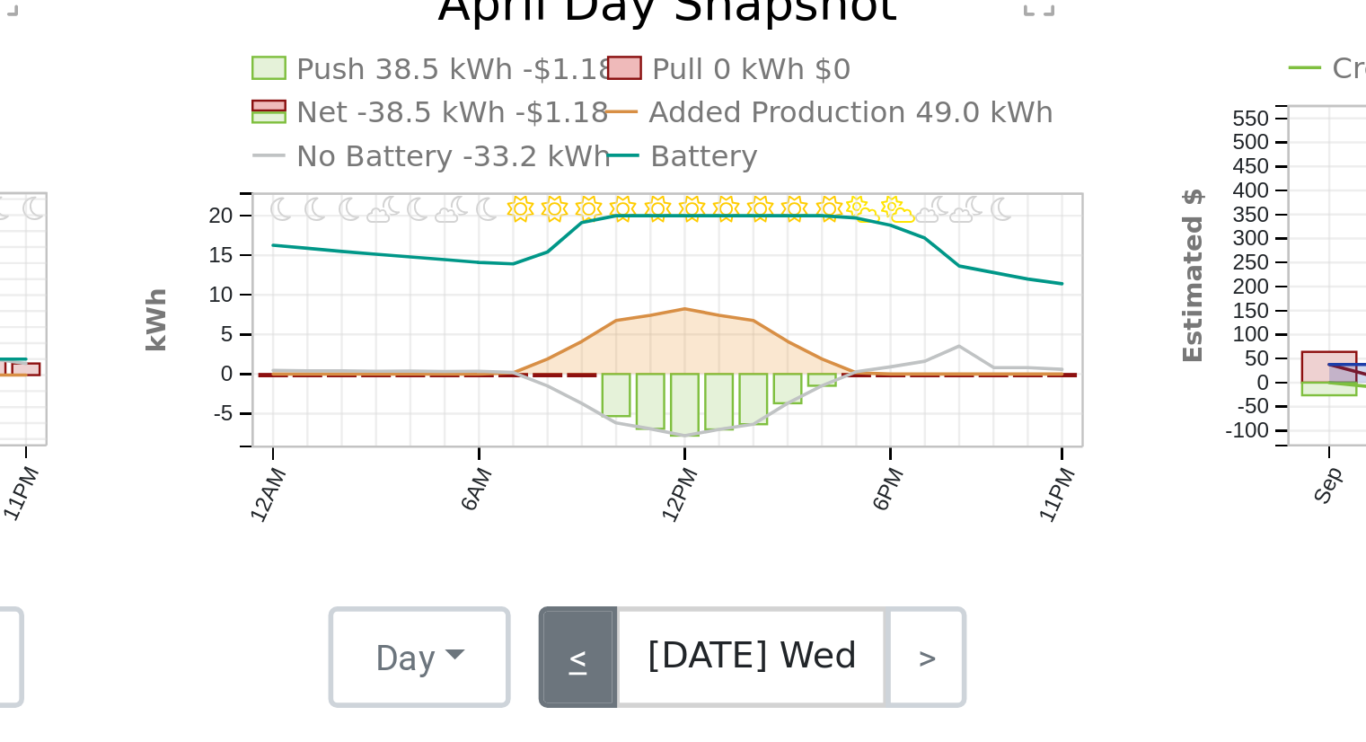
click at [775, 633] on link "<" at bounding box center [764, 625] width 29 height 36
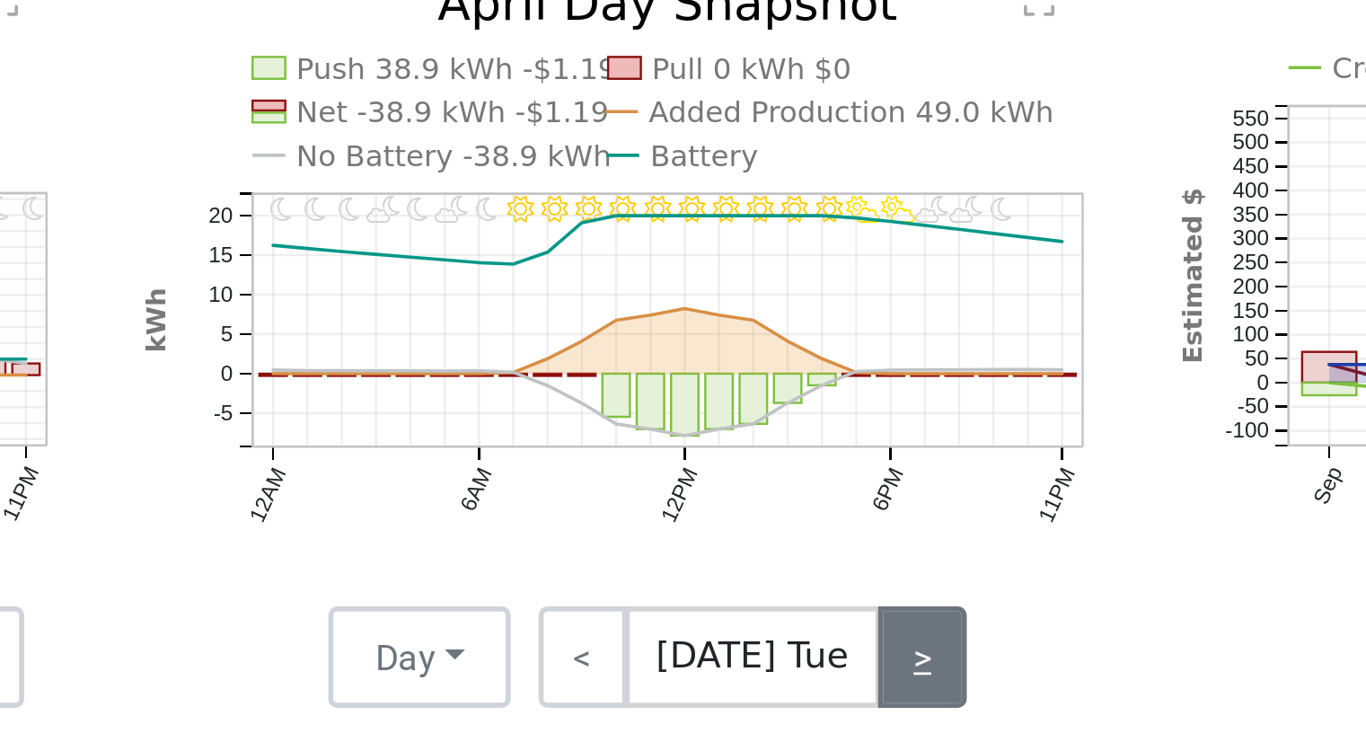
click at [886, 636] on link ">" at bounding box center [885, 625] width 31 height 36
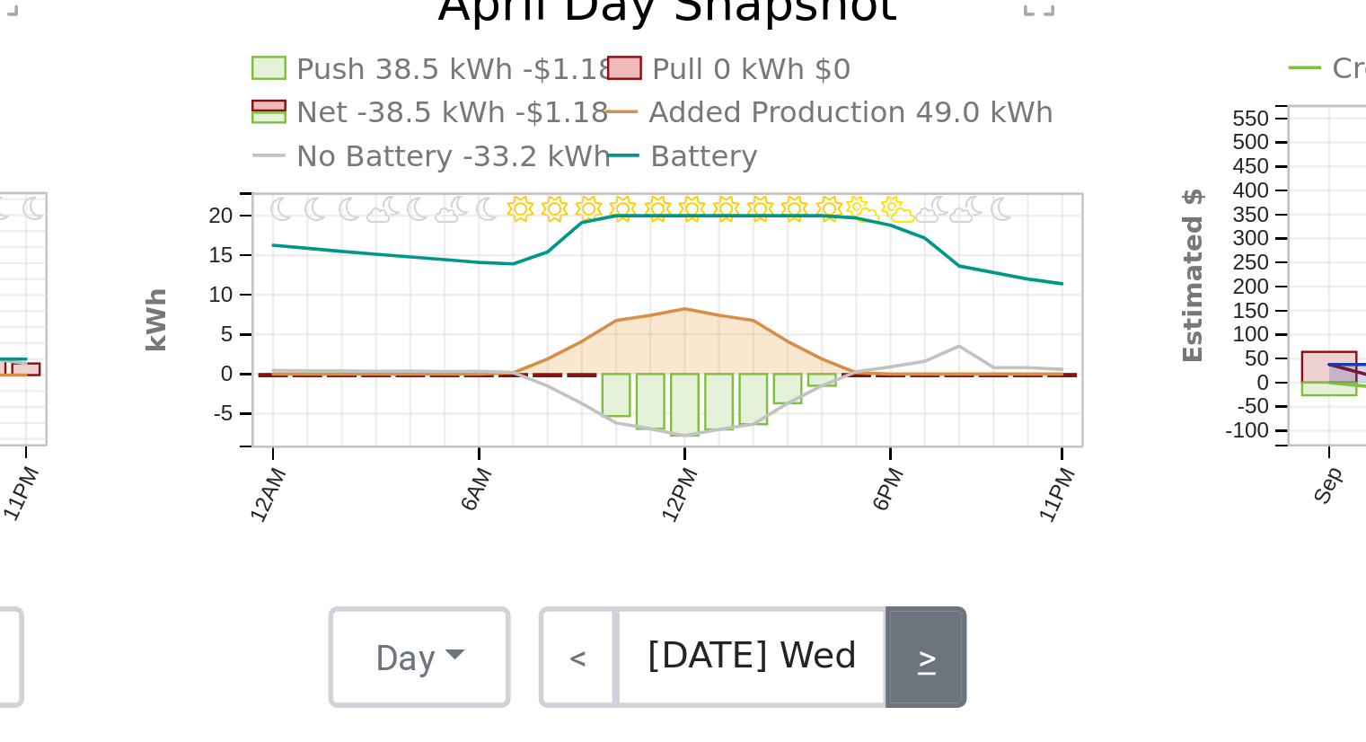
click at [883, 635] on link ">" at bounding box center [887, 625] width 29 height 36
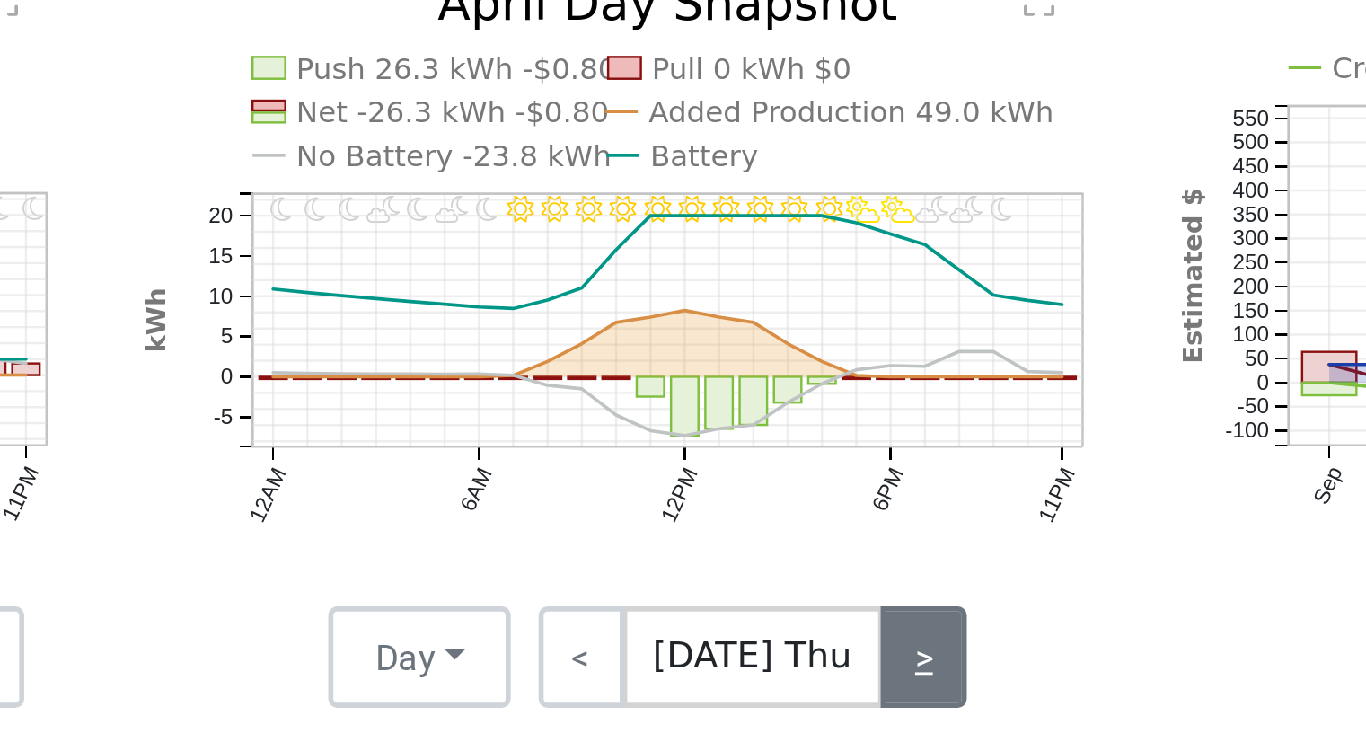
click at [883, 634] on link ">" at bounding box center [886, 625] width 31 height 36
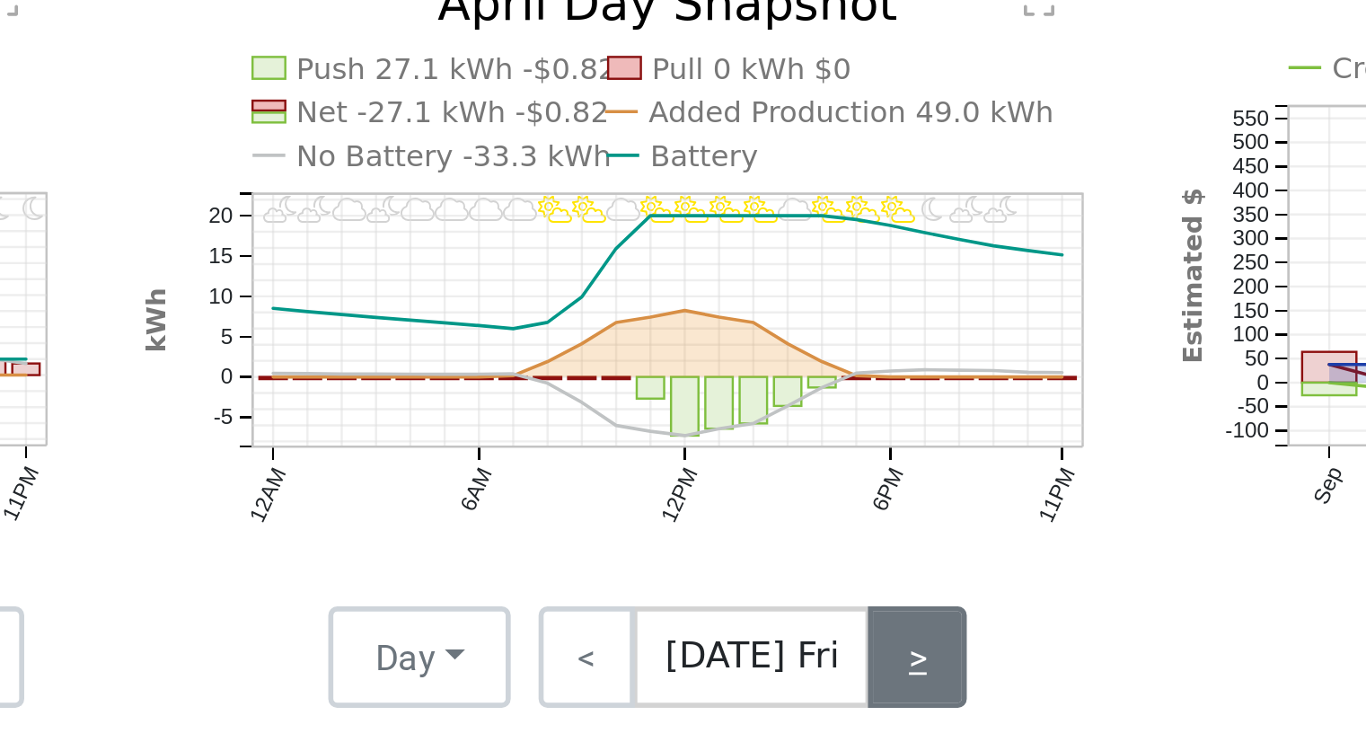
click at [883, 634] on link ">" at bounding box center [884, 625] width 35 height 36
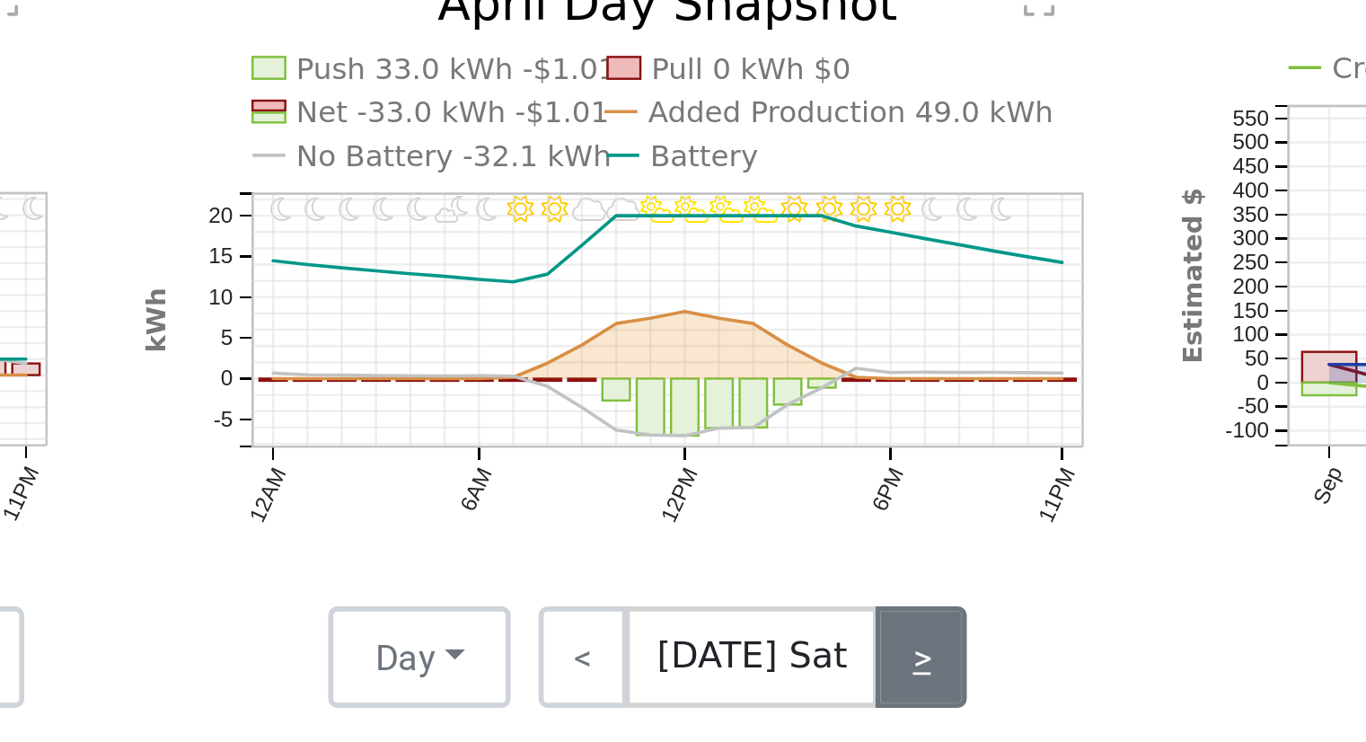
click at [883, 634] on link ">" at bounding box center [885, 625] width 32 height 36
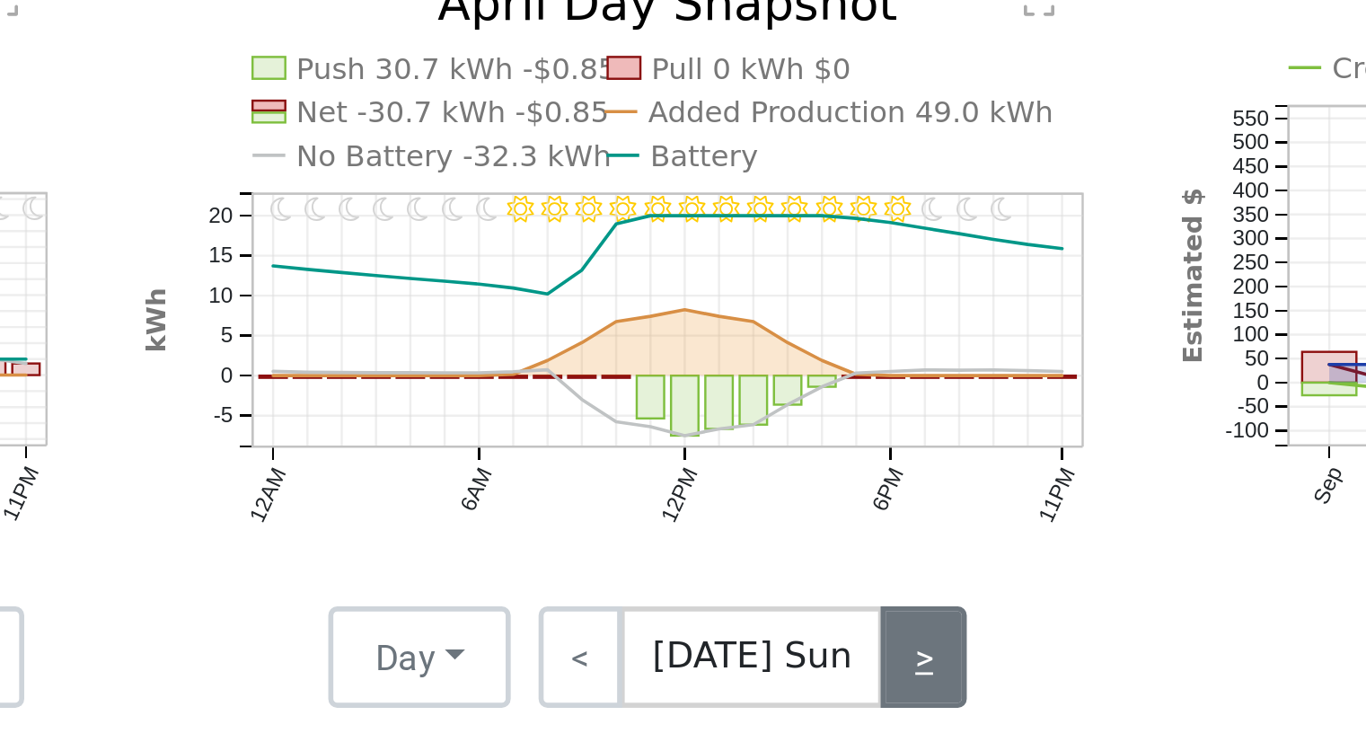
click at [883, 634] on link ">" at bounding box center [886, 625] width 31 height 36
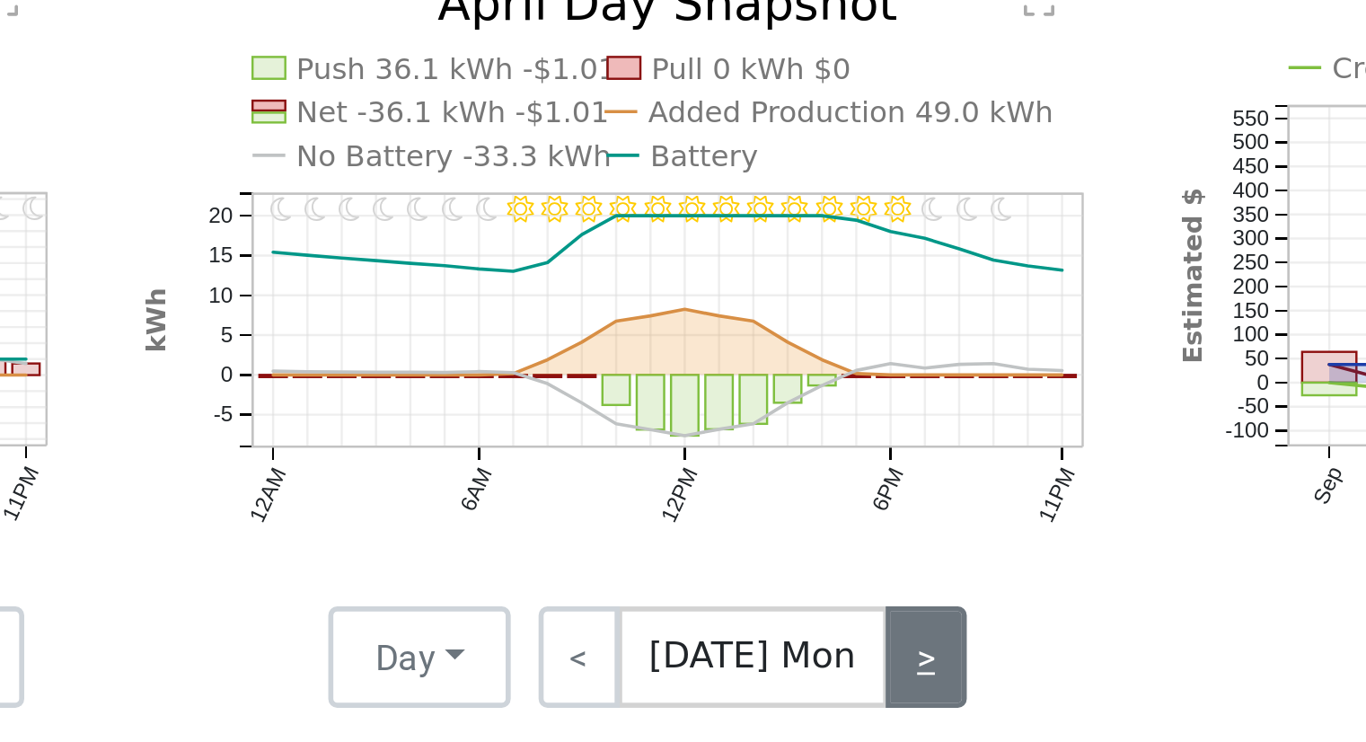
click at [883, 634] on link ">" at bounding box center [887, 625] width 29 height 36
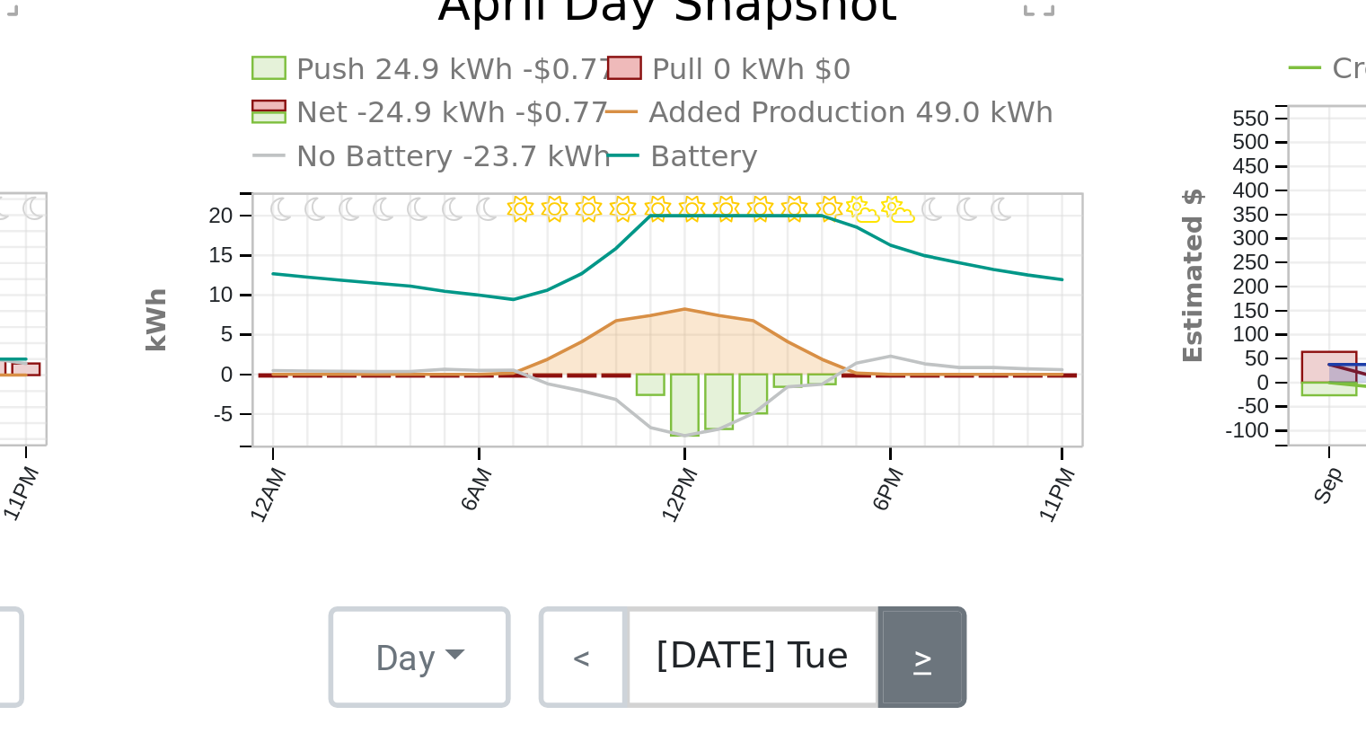
click at [881, 633] on link ">" at bounding box center [885, 625] width 31 height 36
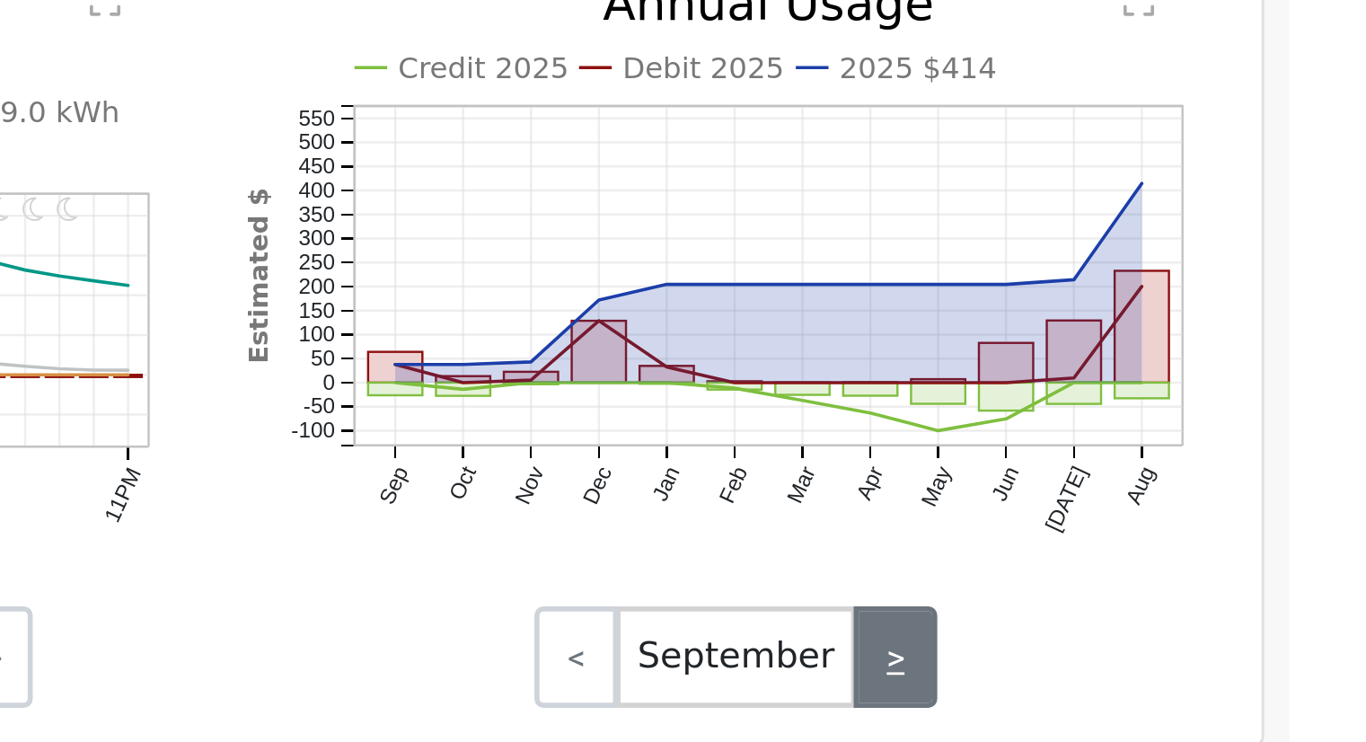
click at [1212, 630] on link ">" at bounding box center [1207, 625] width 30 height 36
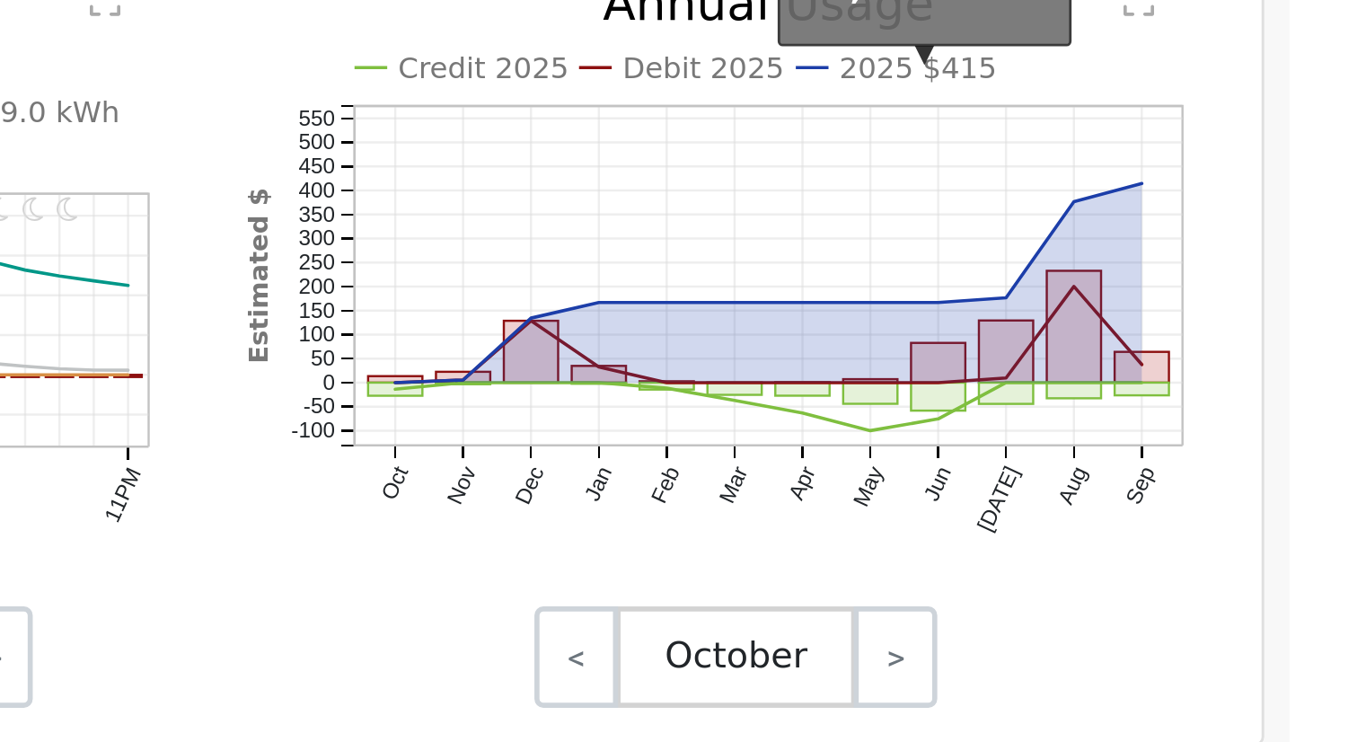
click at [1200, 423] on text "2025 $415" at bounding box center [1216, 416] width 56 height 13
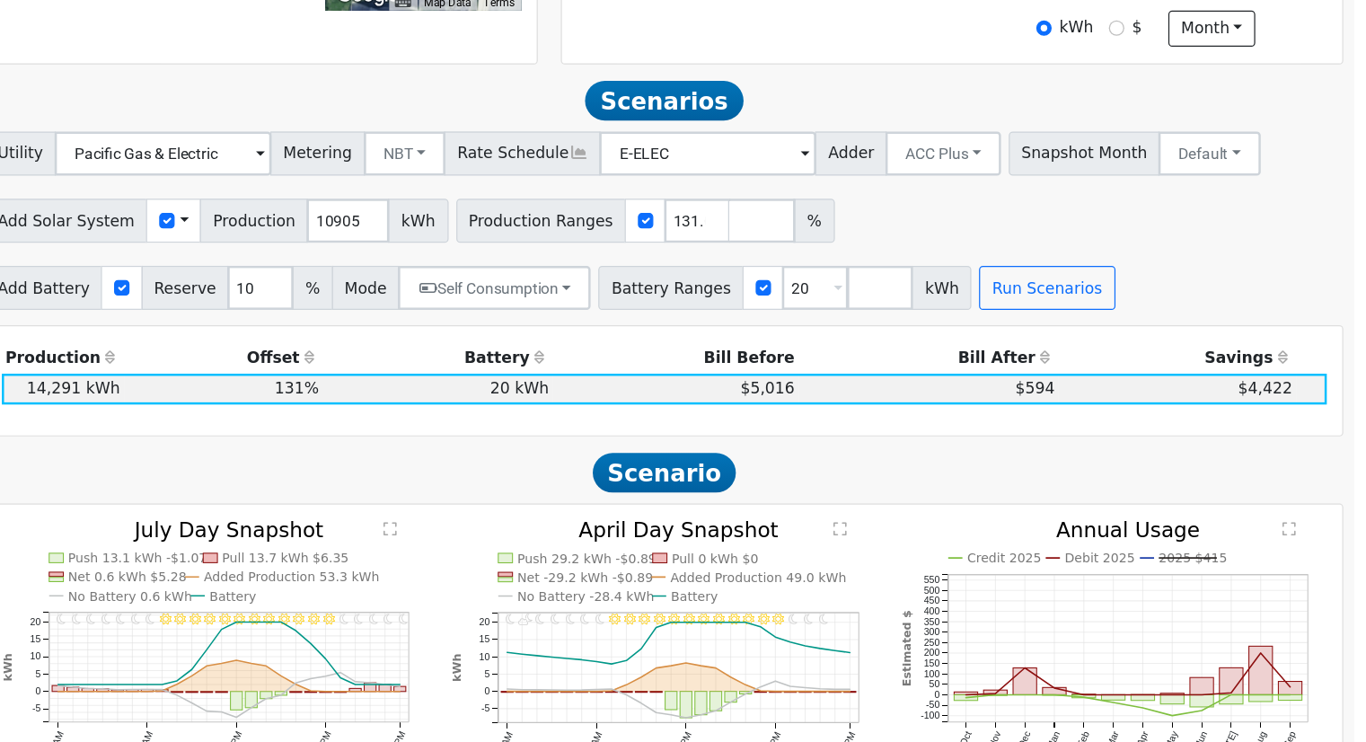
scroll to position [496, 0]
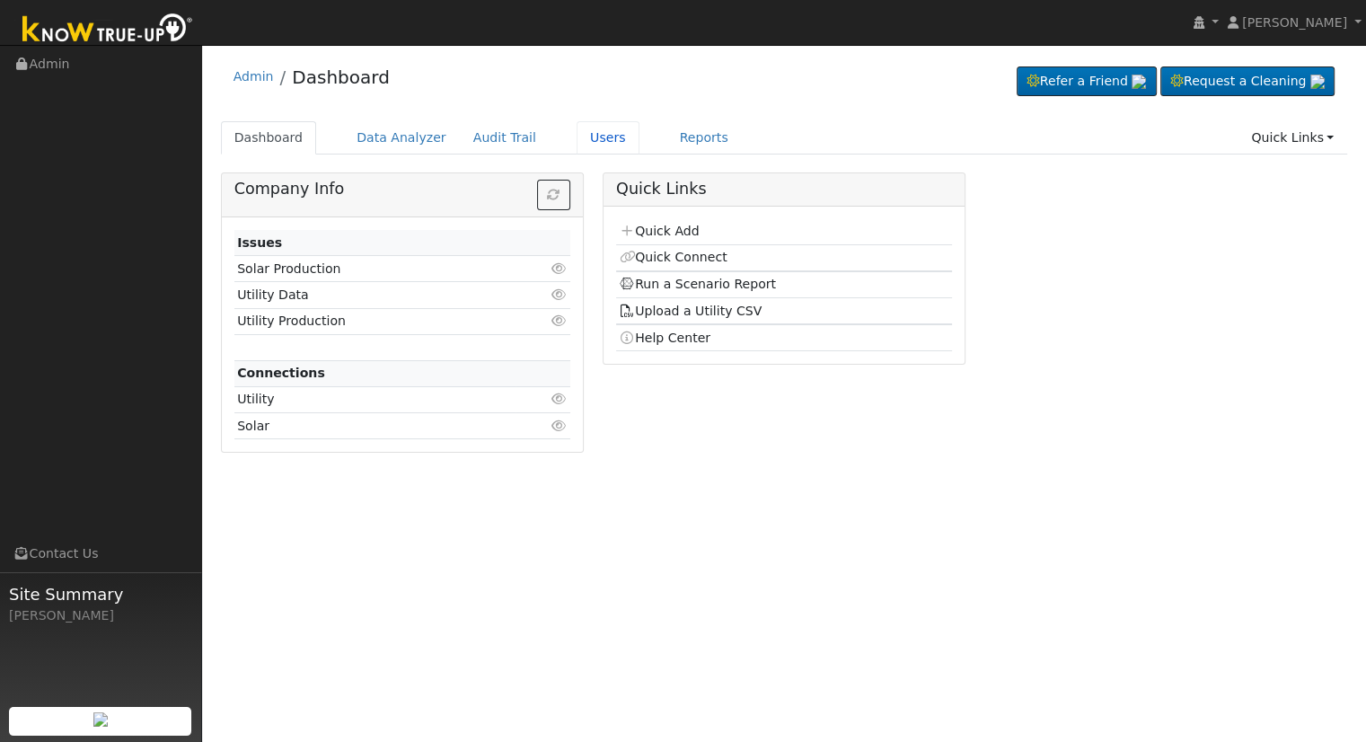
drag, startPoint x: 579, startPoint y: 138, endPoint x: 578, endPoint y: 163, distance: 24.3
click at [578, 138] on link "Users" at bounding box center [607, 137] width 63 height 33
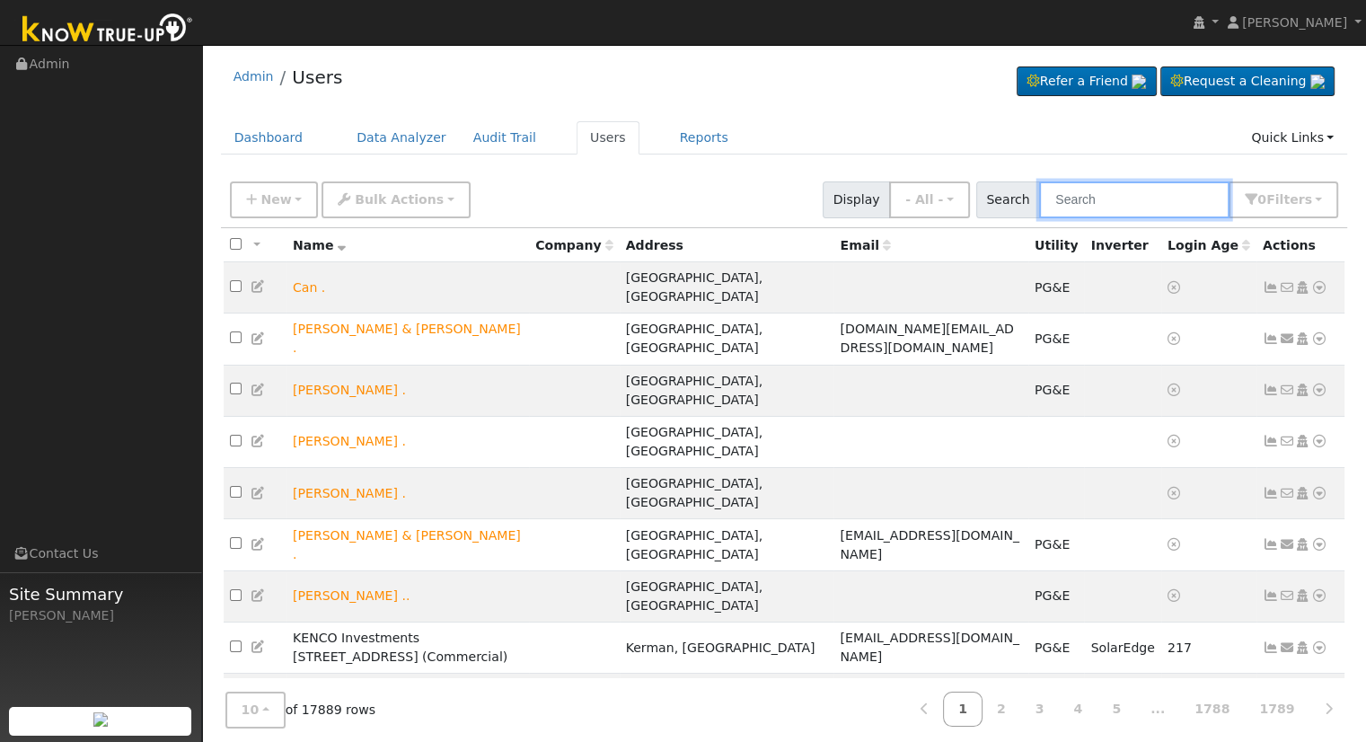
click at [1138, 195] on input "text" at bounding box center [1134, 199] width 190 height 37
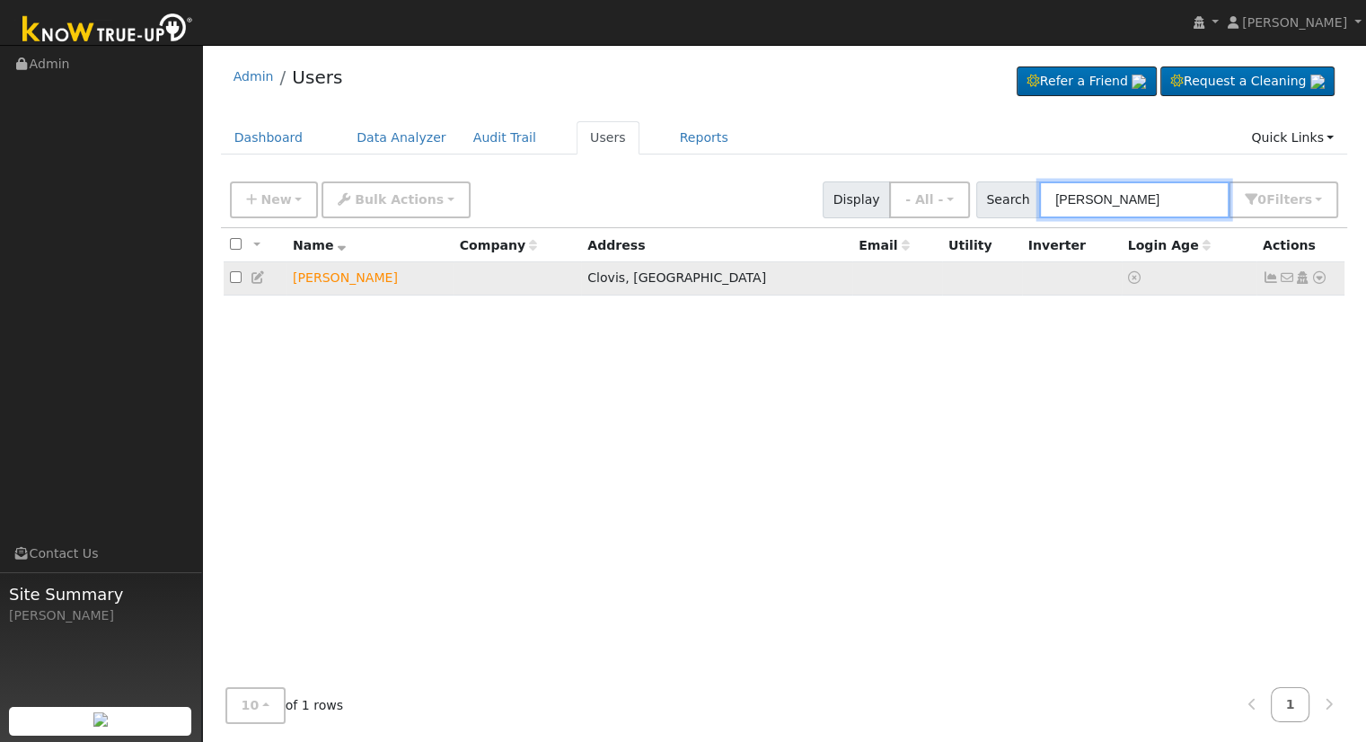
type input "[PERSON_NAME]"
click at [1318, 278] on icon at bounding box center [1319, 277] width 16 height 13
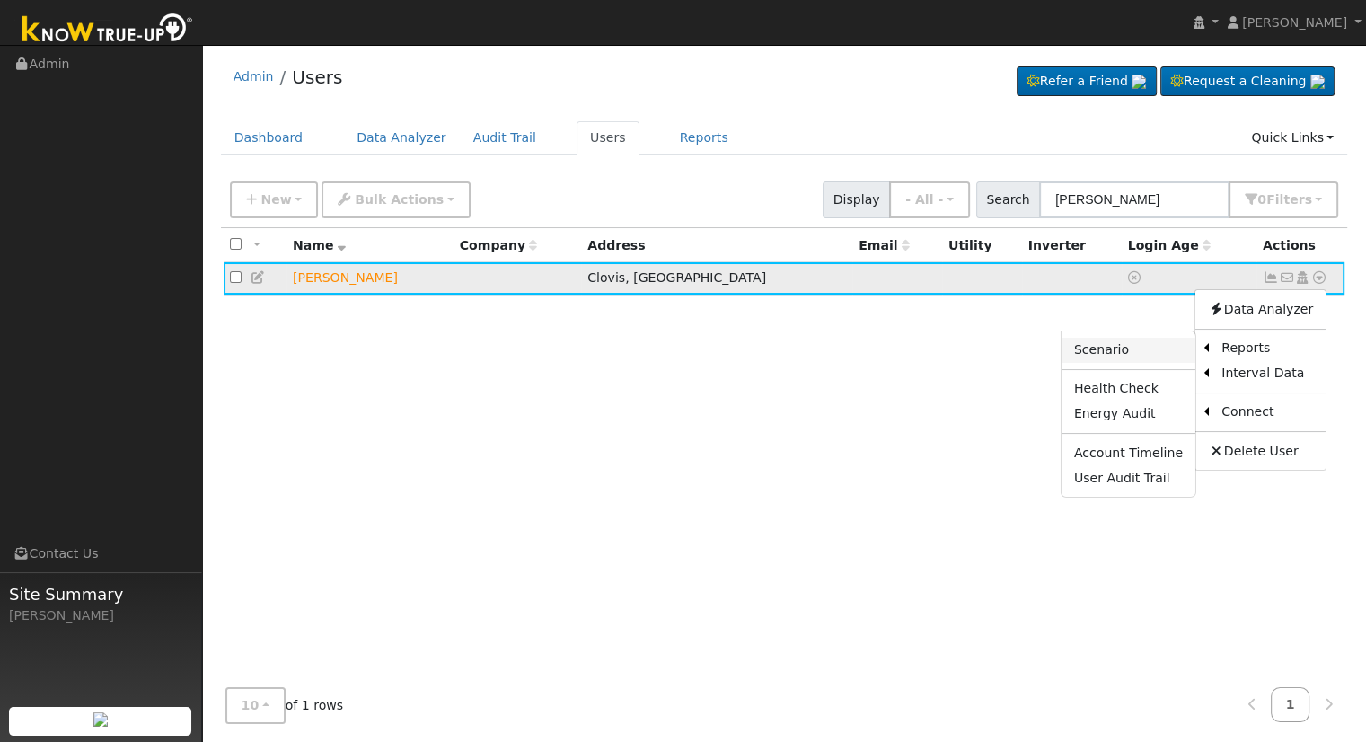
click at [1131, 348] on link "Scenario" at bounding box center [1128, 350] width 134 height 25
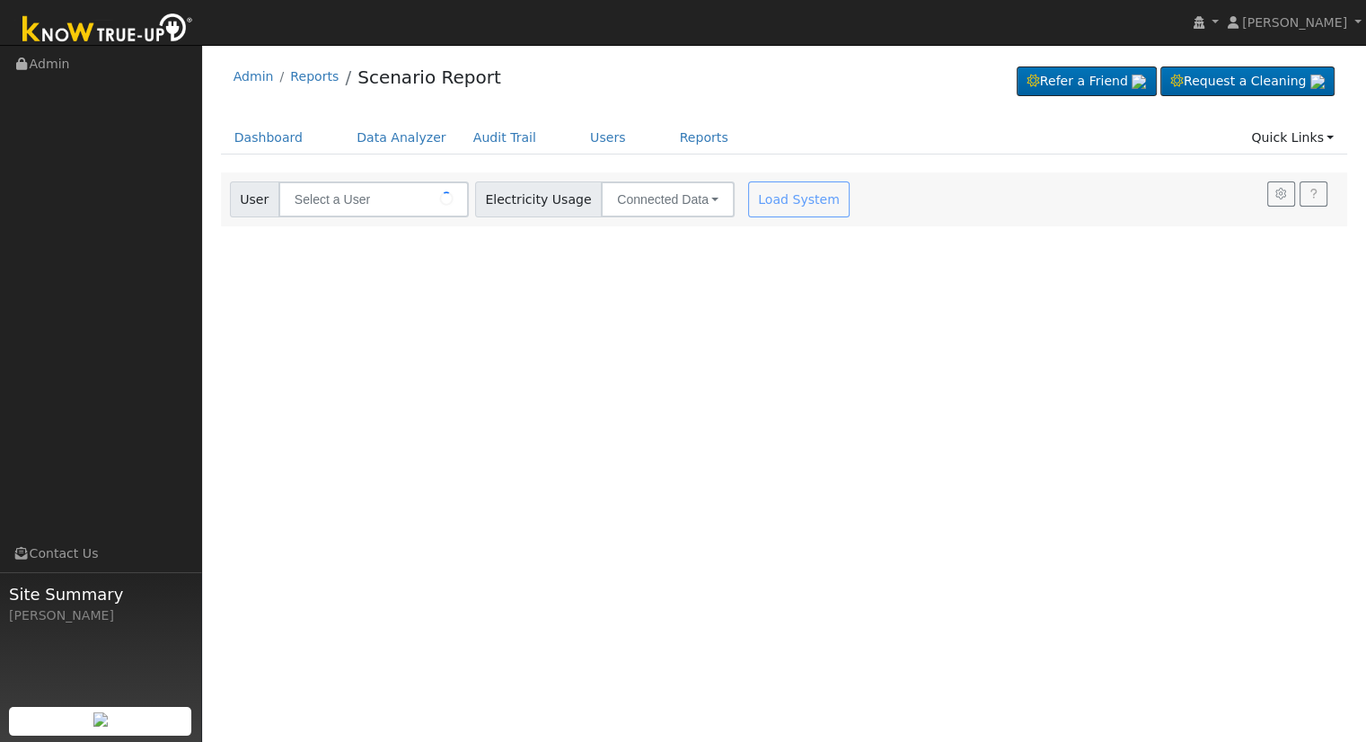
type input "[PERSON_NAME]"
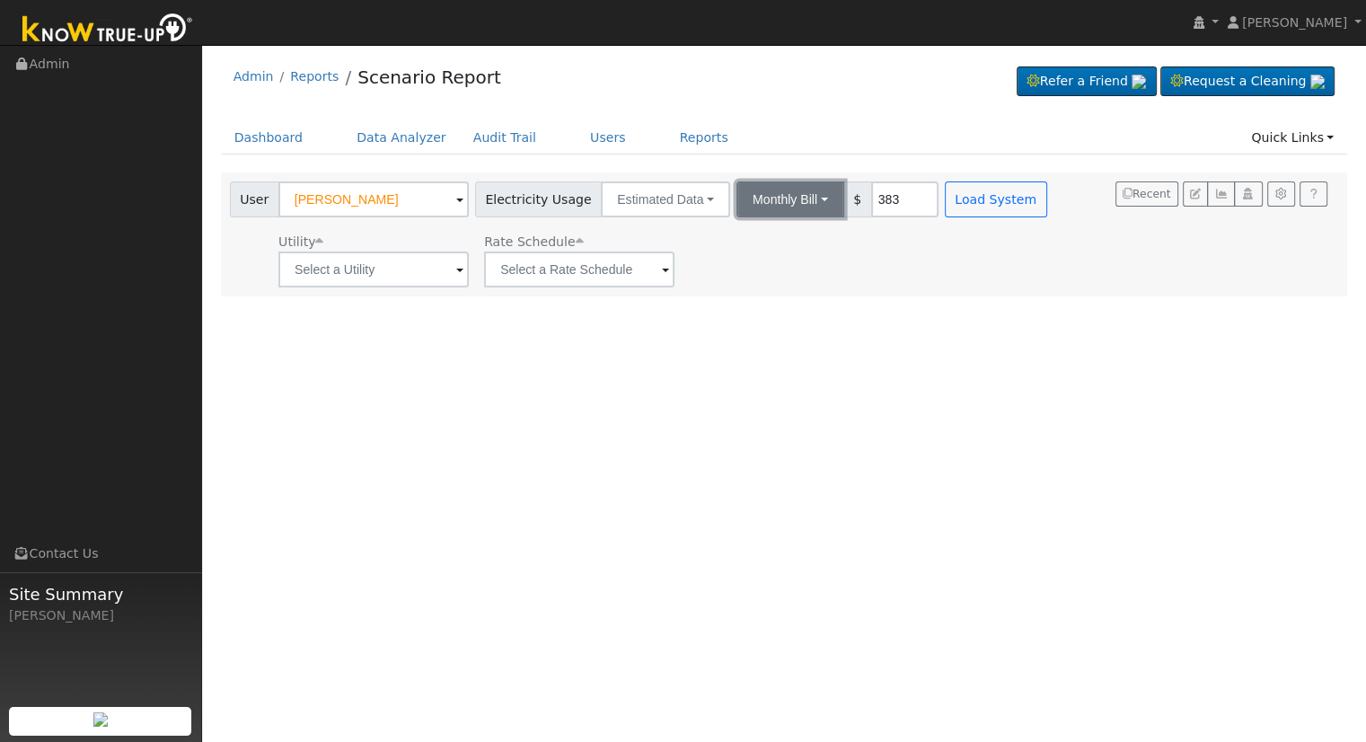
click at [773, 200] on button "Monthly Bill" at bounding box center [790, 199] width 108 height 36
click at [751, 237] on link "Annual Consumption" at bounding box center [766, 238] width 157 height 25
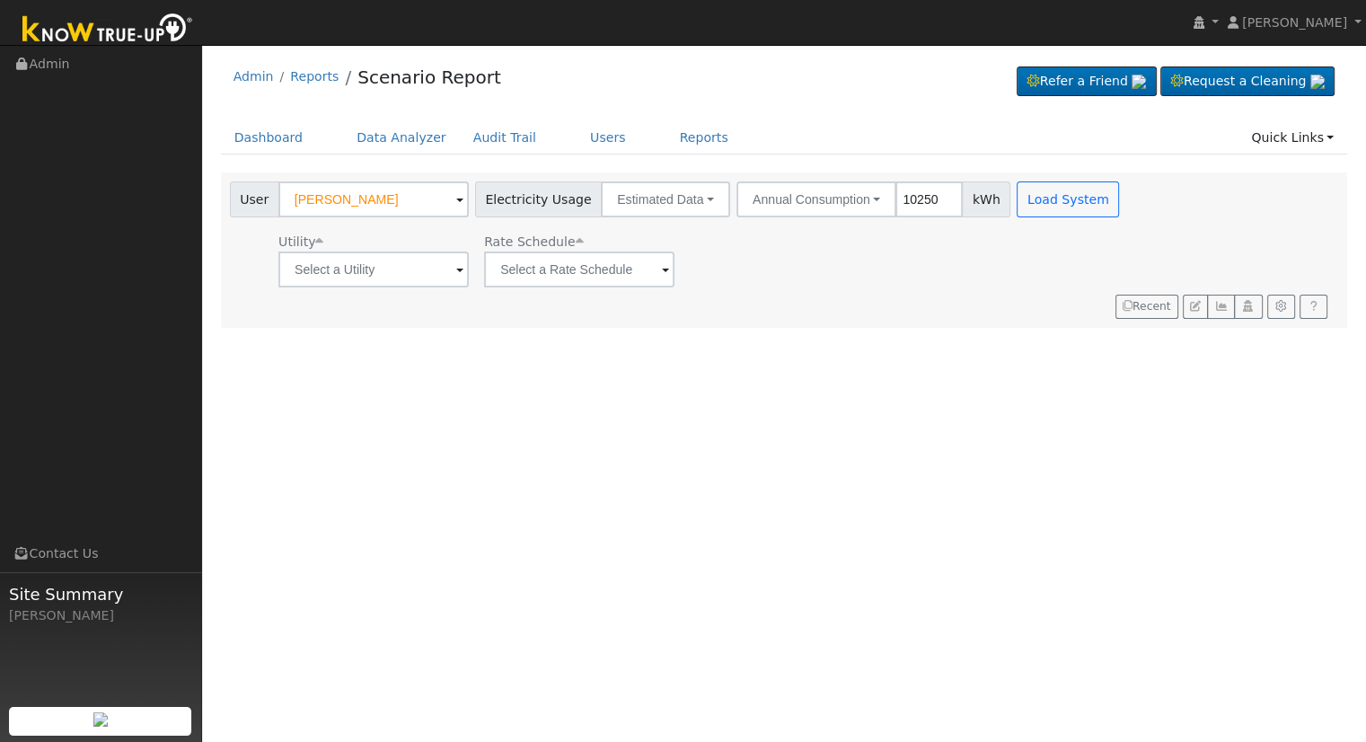
type input "10250"
click at [422, 262] on input "text" at bounding box center [373, 269] width 190 height 36
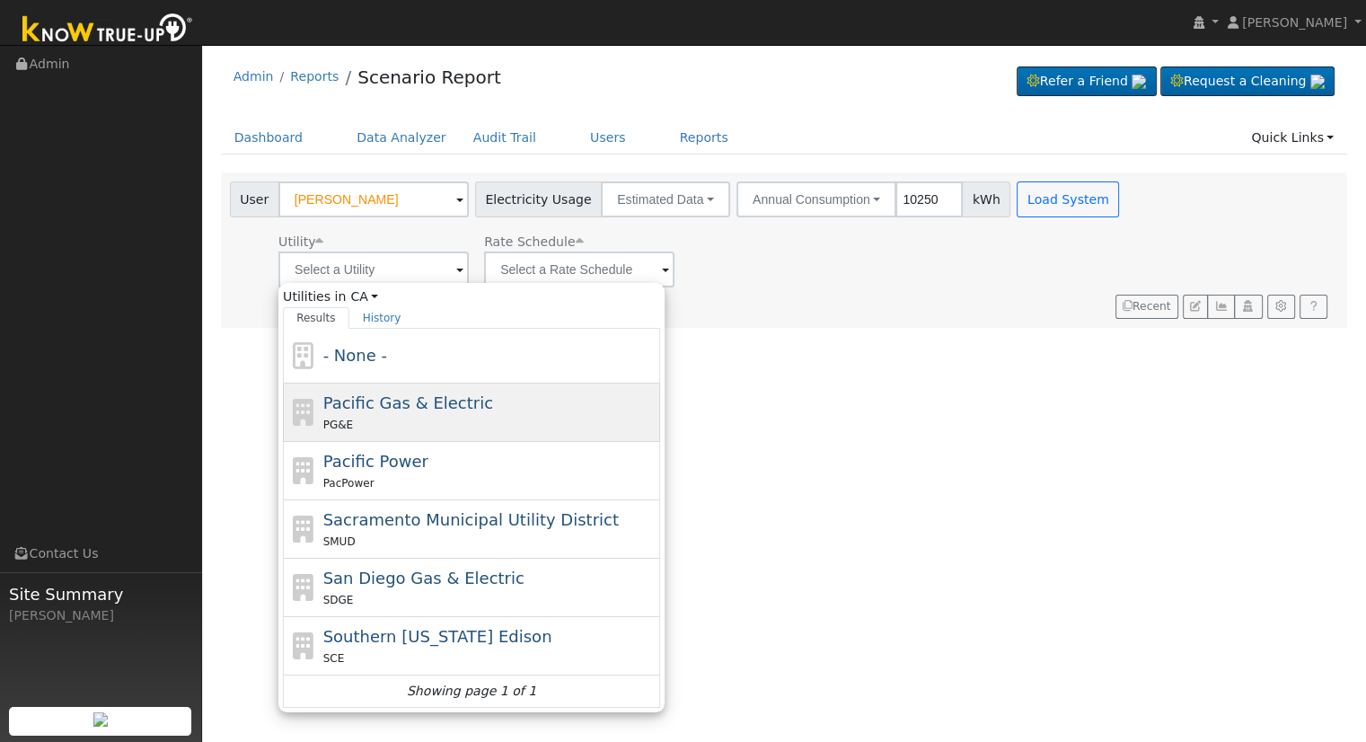
click at [446, 415] on div "PG&E" at bounding box center [489, 424] width 333 height 19
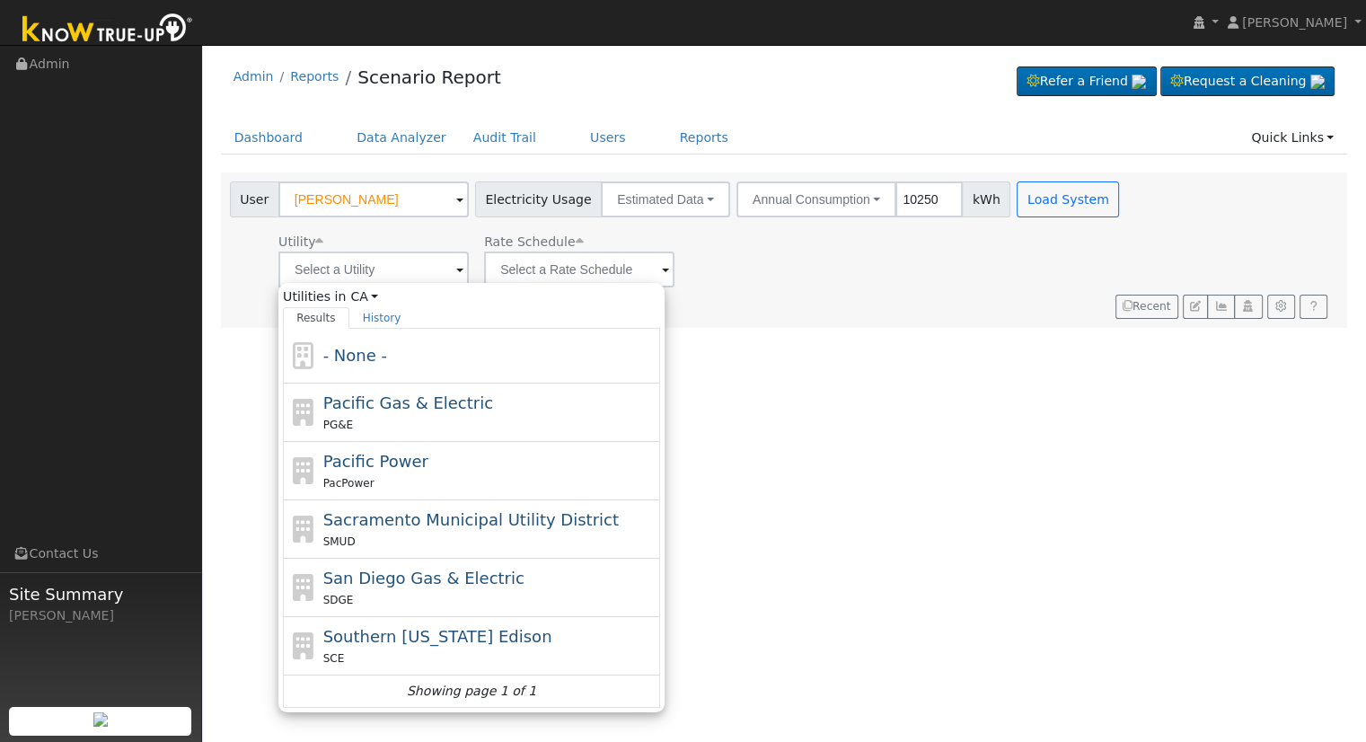
type input "Pacific Gas & Electric"
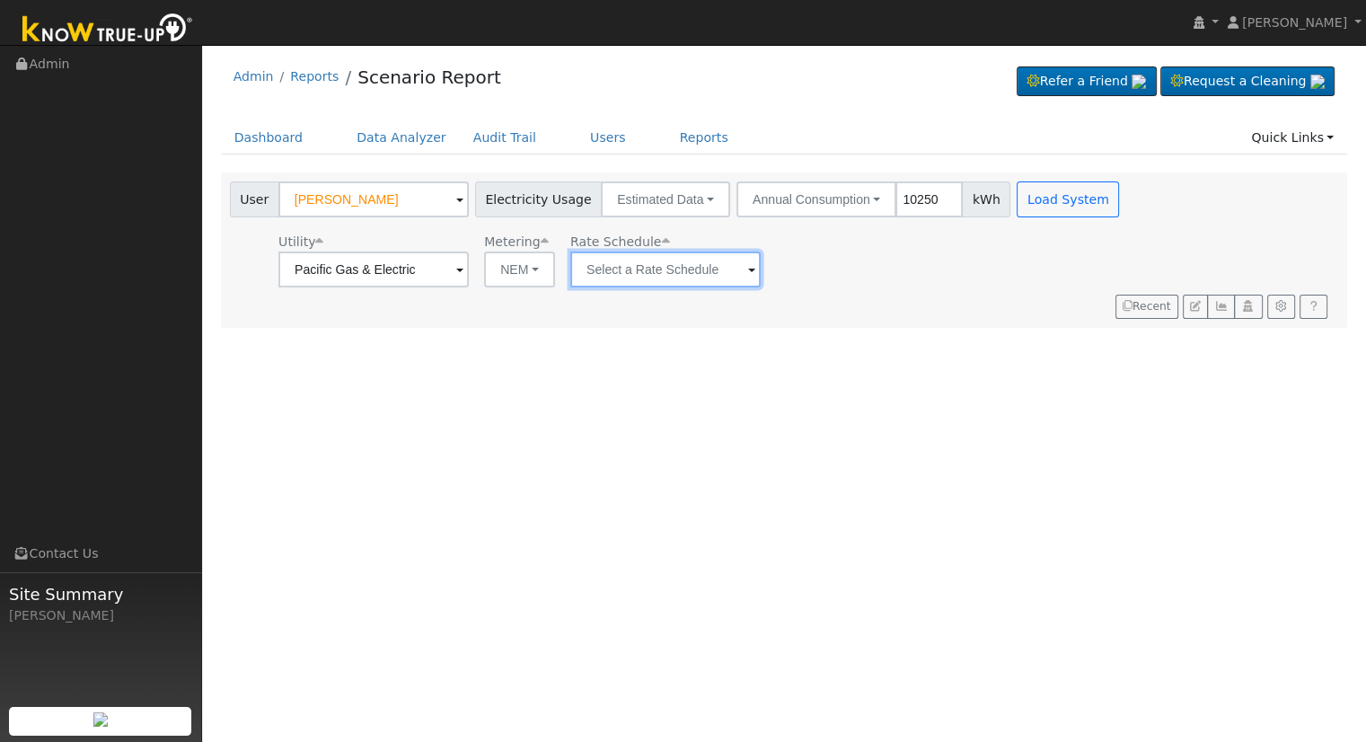
click at [618, 255] on input "text" at bounding box center [665, 269] width 190 height 36
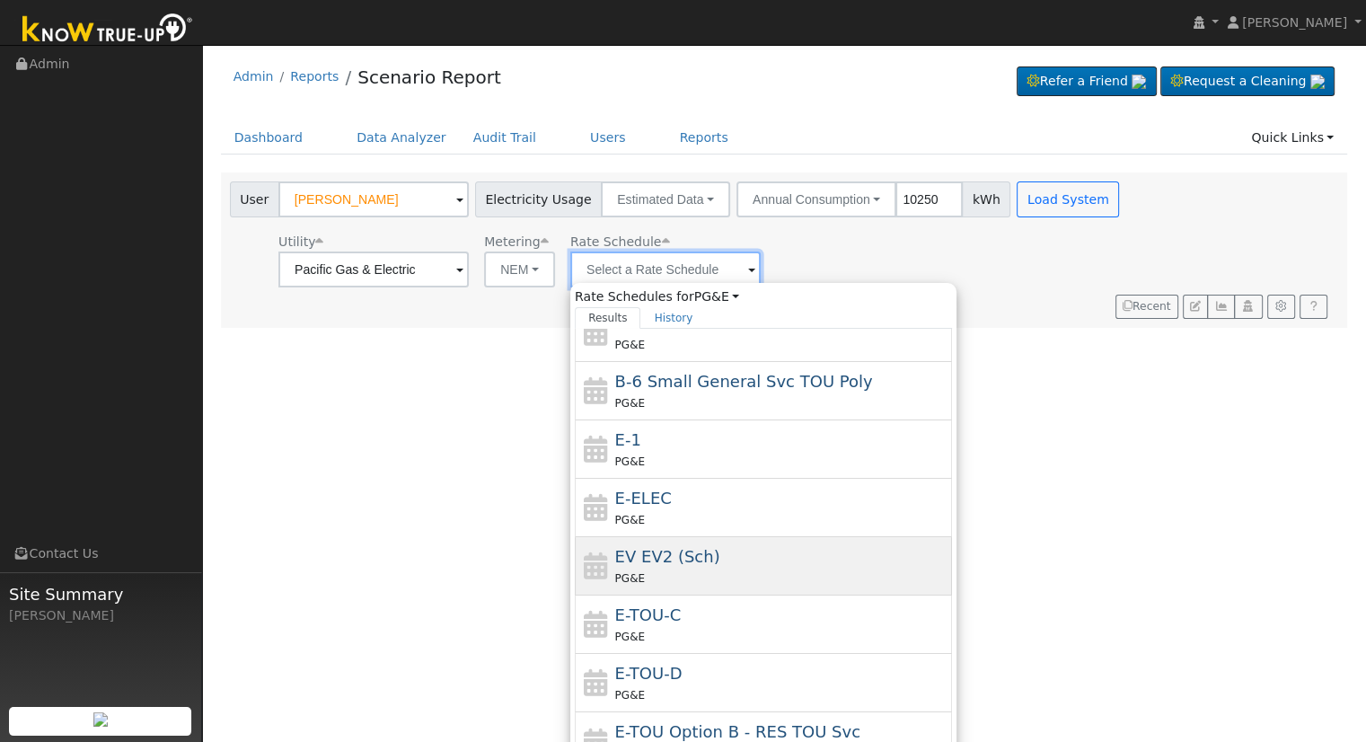
scroll to position [194, 0]
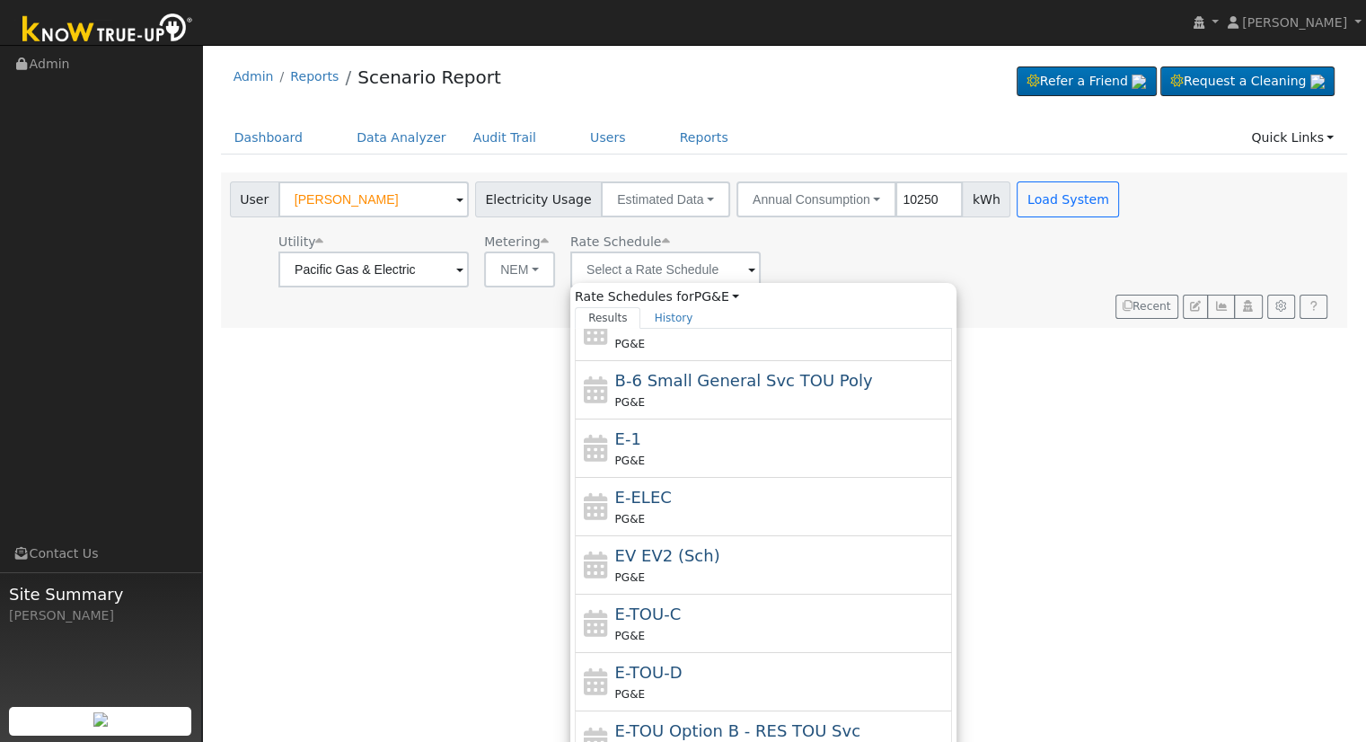
click at [702, 626] on div "PG&E" at bounding box center [781, 635] width 333 height 19
type input "E-TOU-C"
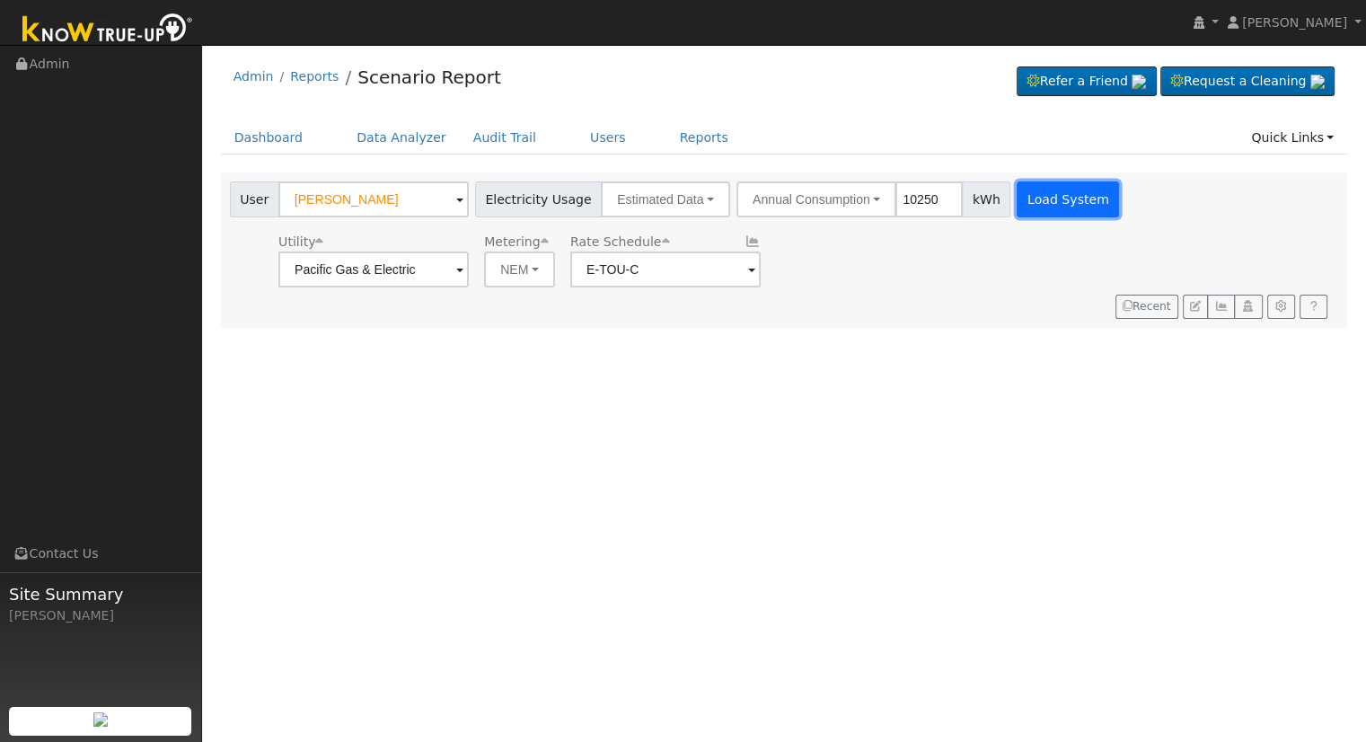
click at [1040, 203] on button "Load System" at bounding box center [1067, 199] width 102 height 36
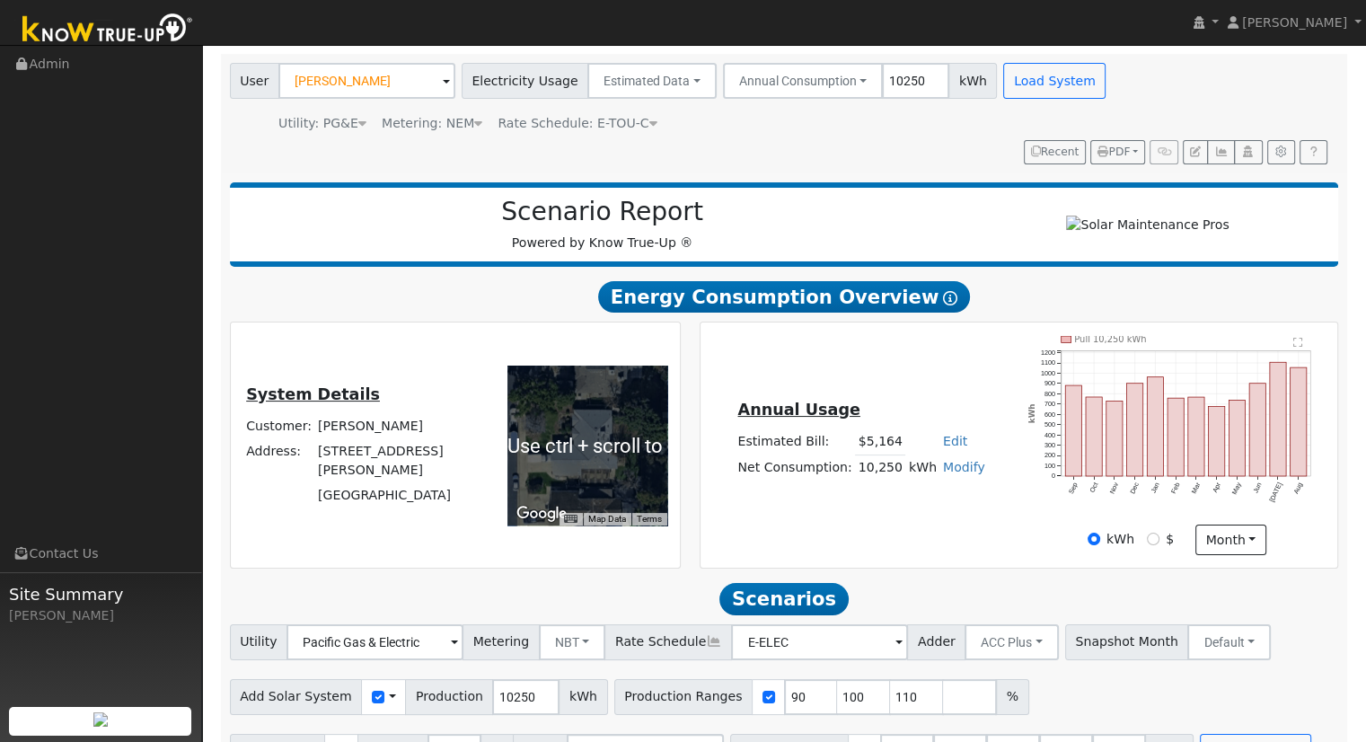
scroll to position [172, 0]
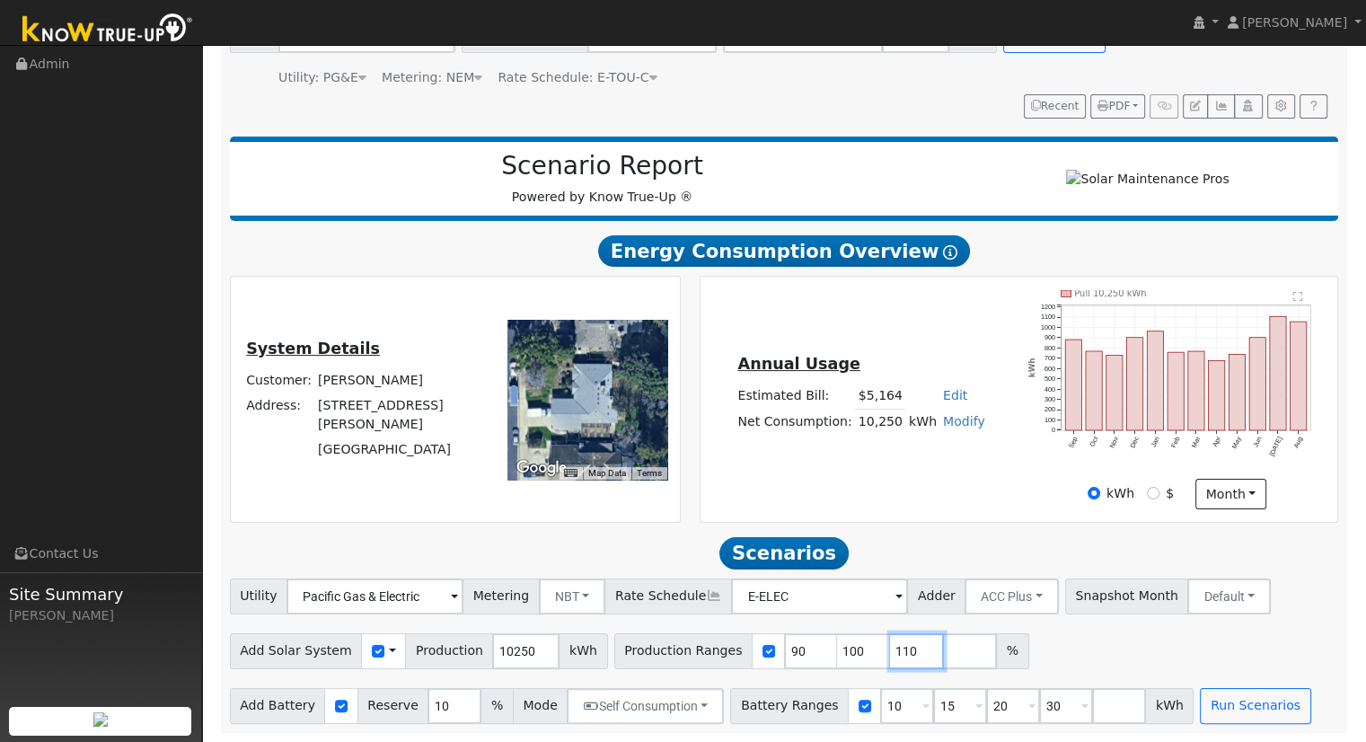
click at [890, 647] on input "110" at bounding box center [917, 651] width 54 height 36
click at [1039, 700] on input "30" at bounding box center [1066, 706] width 54 height 36
type input "3"
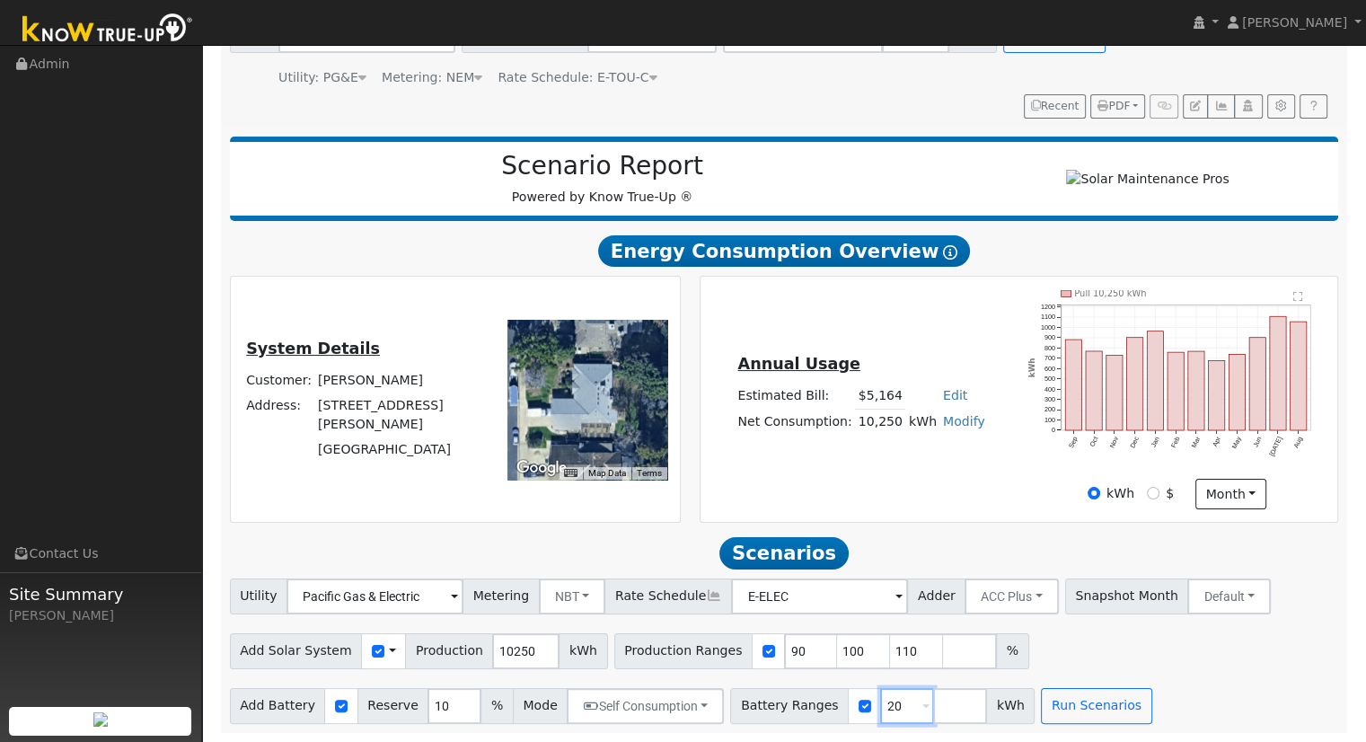
type input "20"
click at [890, 647] on input "110" at bounding box center [917, 651] width 54 height 36
type input "1"
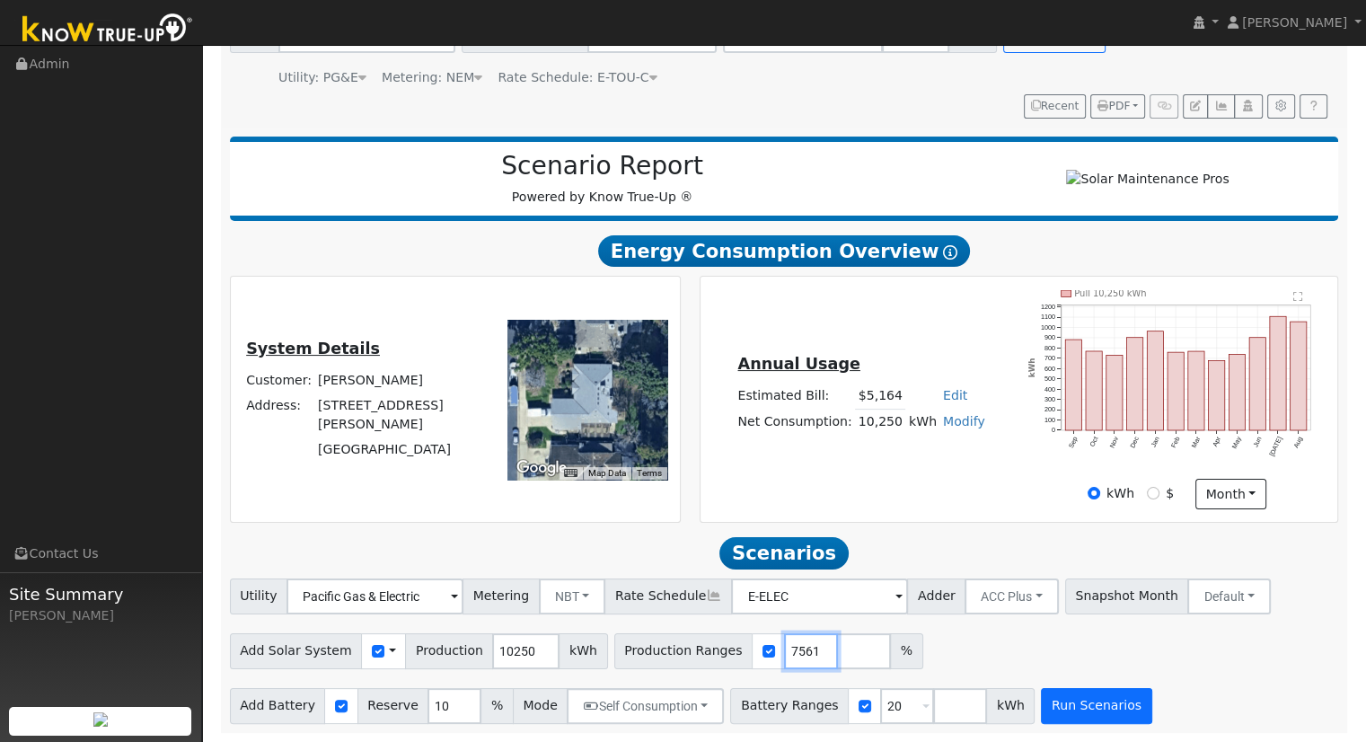
type input "136.97561"
click at [1041, 708] on button "Run Scenarios" at bounding box center [1096, 706] width 110 height 36
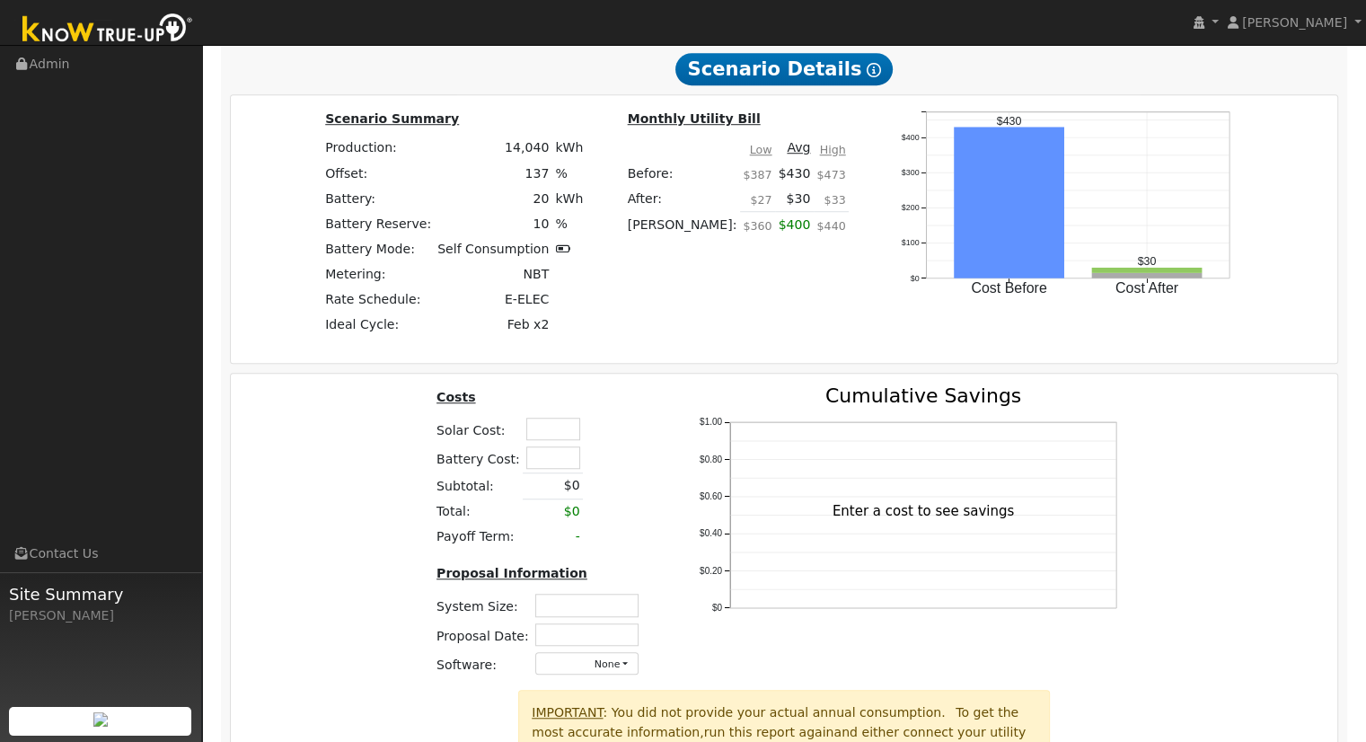
scroll to position [1267, 0]
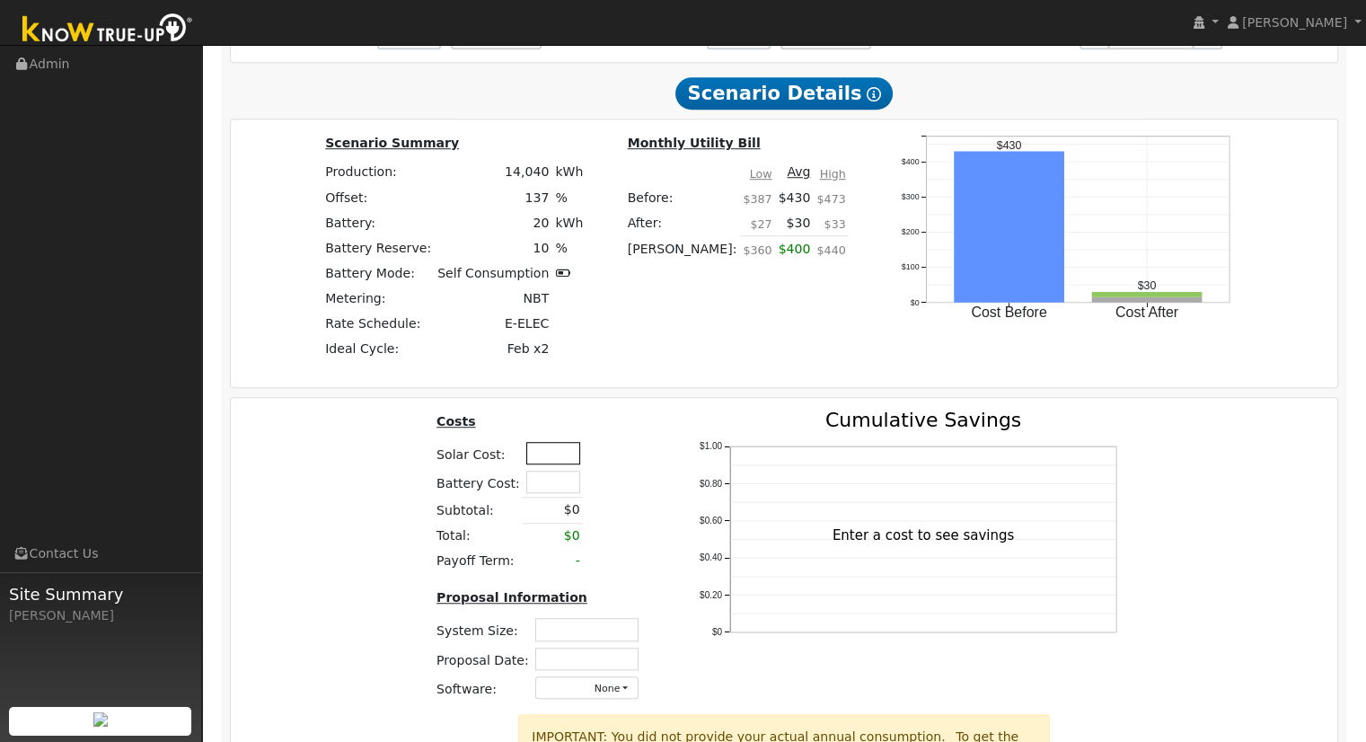
click at [553, 462] on input "text" at bounding box center [553, 453] width 54 height 22
click at [531, 410] on div "Costs Solar Cost: Battery Cost: Subtotal: $0 Total: $0 Payoff Term: - Proposal …" at bounding box center [784, 617] width 1107 height 439
click at [553, 461] on input "text" at bounding box center [553, 453] width 54 height 22
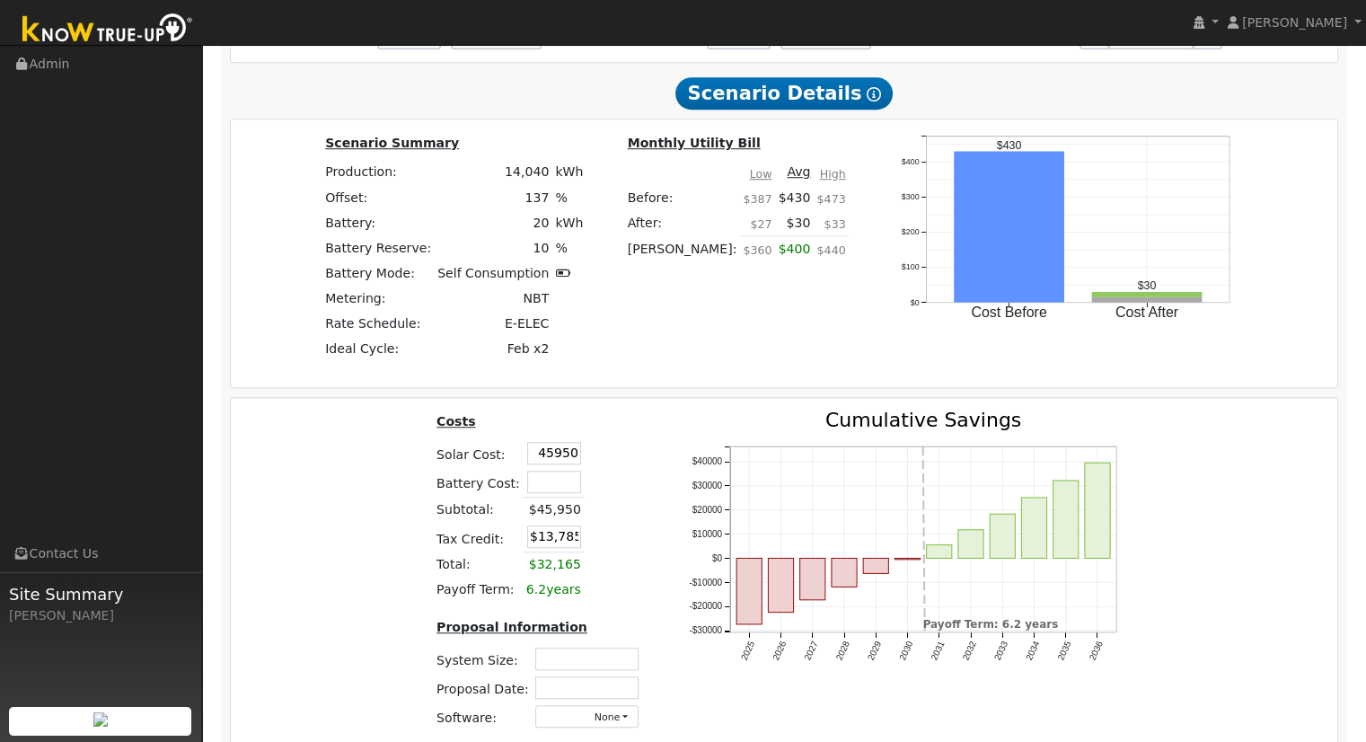
type input "$45,950"
click at [334, 481] on div "Costs Solar Cost: $45,950 Battery Cost: Subtotal: $45,950 Tax Credit: $13,785 T…" at bounding box center [784, 576] width 1120 height 332
click at [578, 665] on input "text" at bounding box center [586, 658] width 103 height 22
type input "9.43"
click at [578, 693] on input "text" at bounding box center [586, 687] width 103 height 22
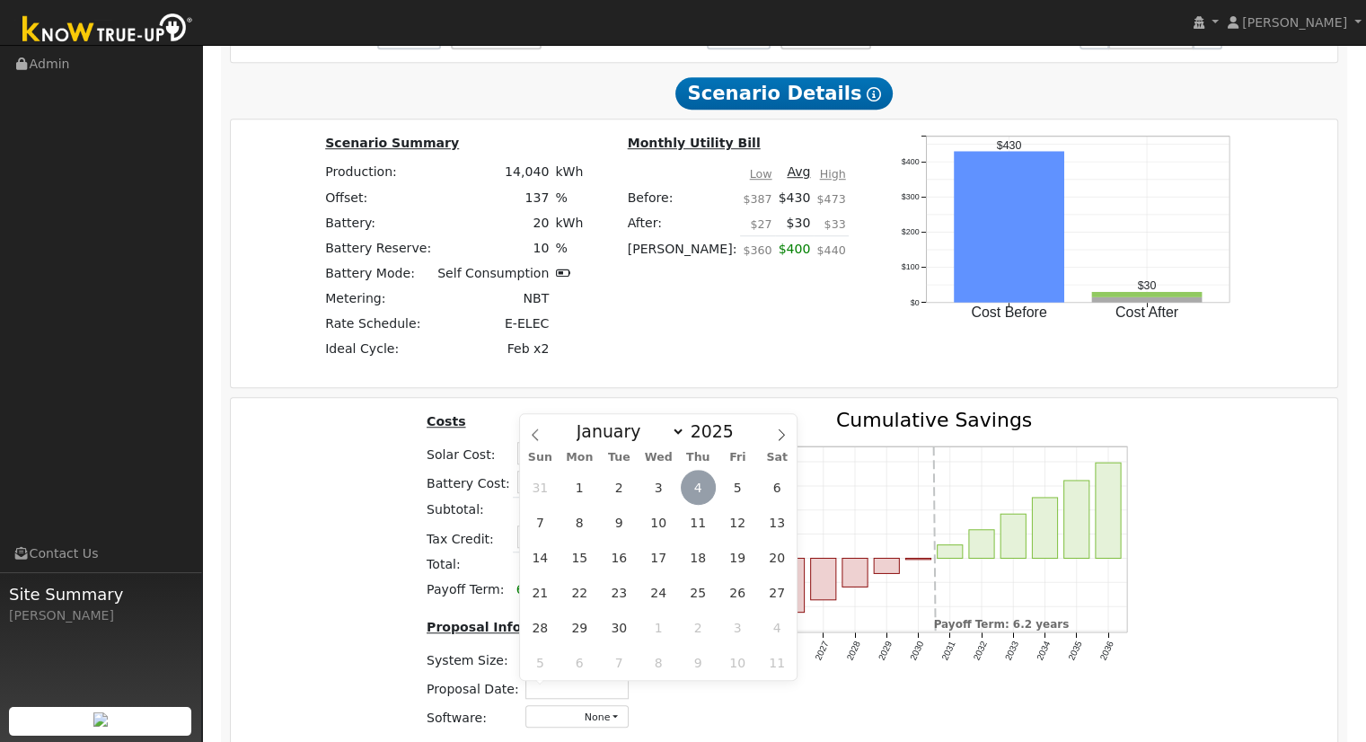
click at [700, 486] on span "4" at bounding box center [698, 487] width 35 height 35
type input "09/04/2025"
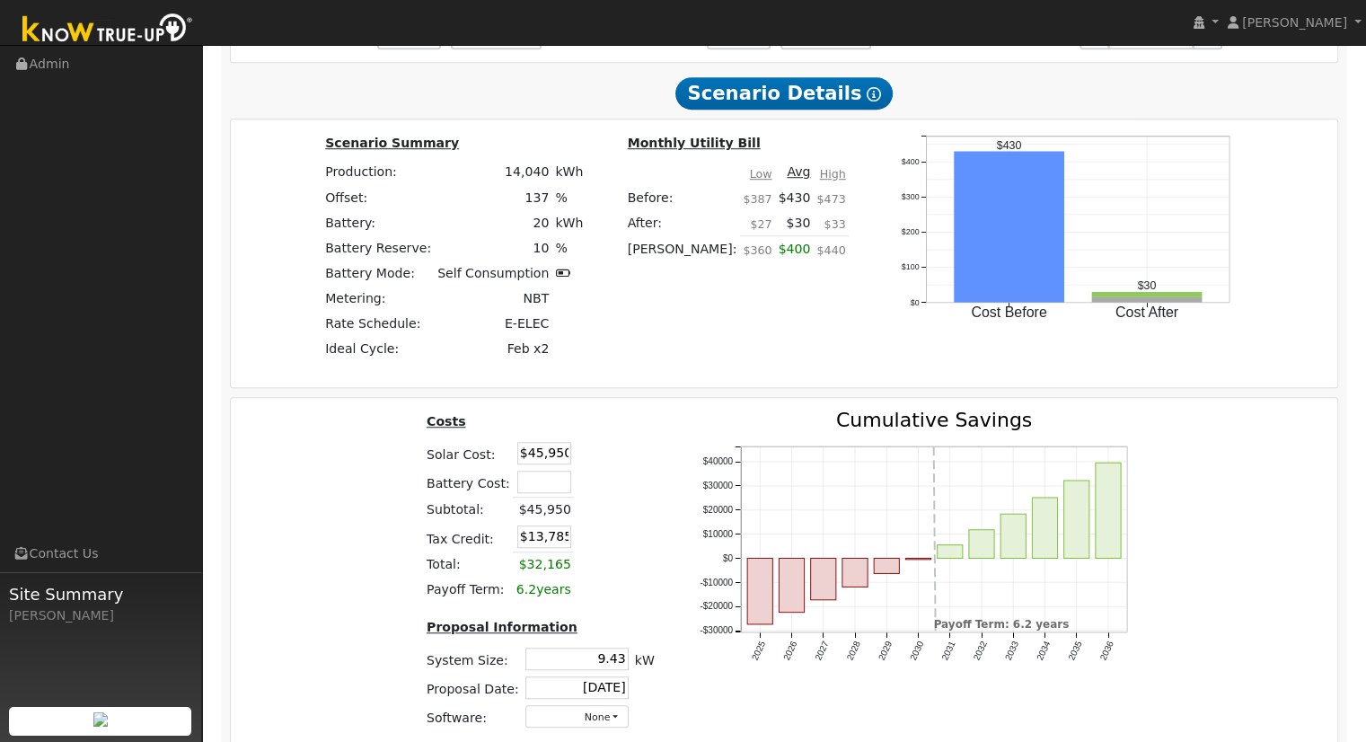
click at [327, 562] on div "Costs Solar Cost: $45,950 Battery Cost: Subtotal: $45,950 Tax Credit: $13,785 T…" at bounding box center [784, 576] width 1120 height 332
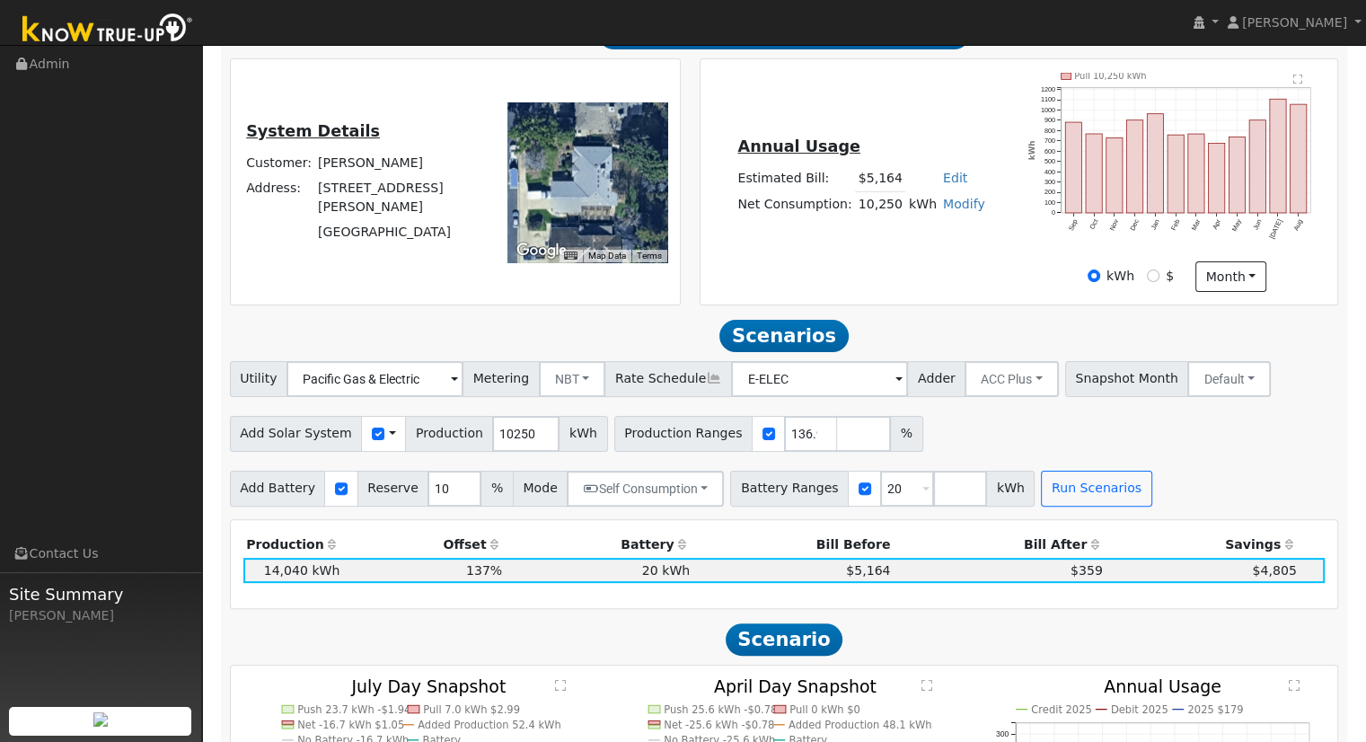
scroll to position [629, 0]
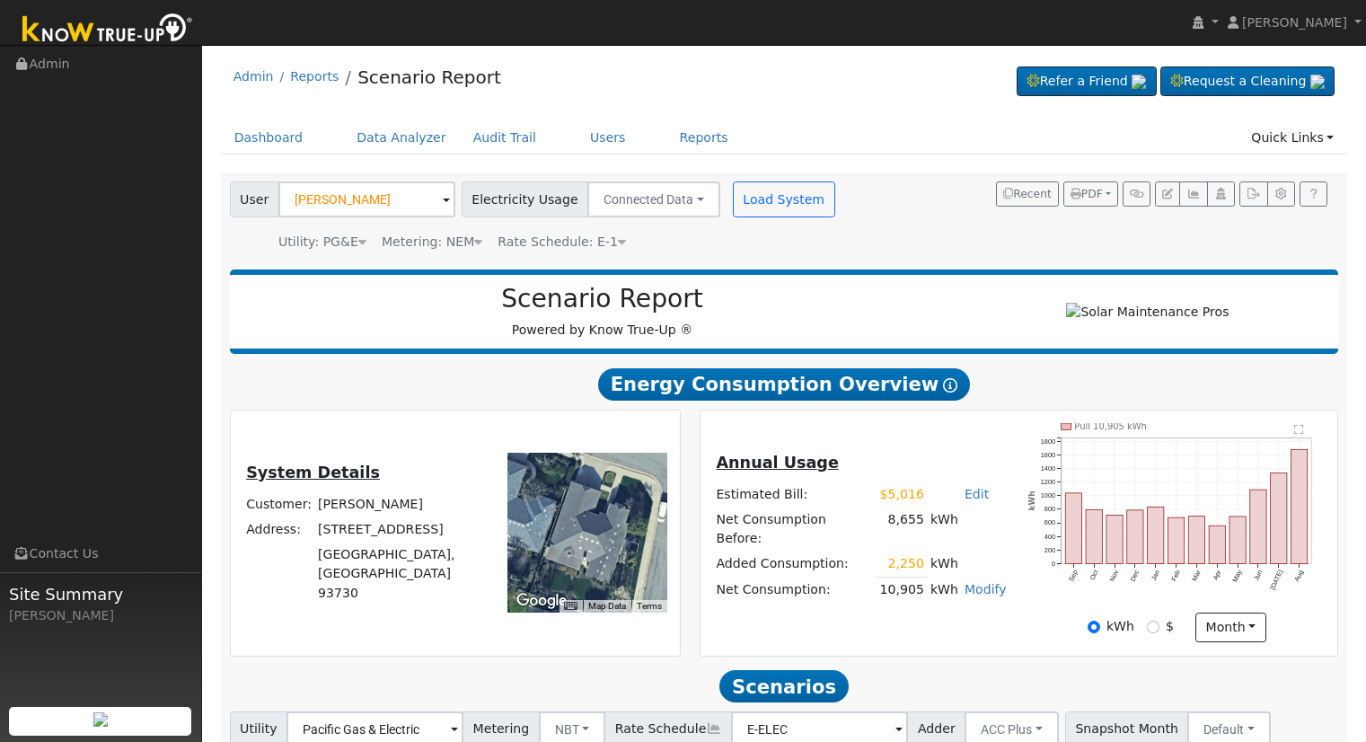
scroll to position [496, 0]
